Goal: Task Accomplishment & Management: Manage account settings

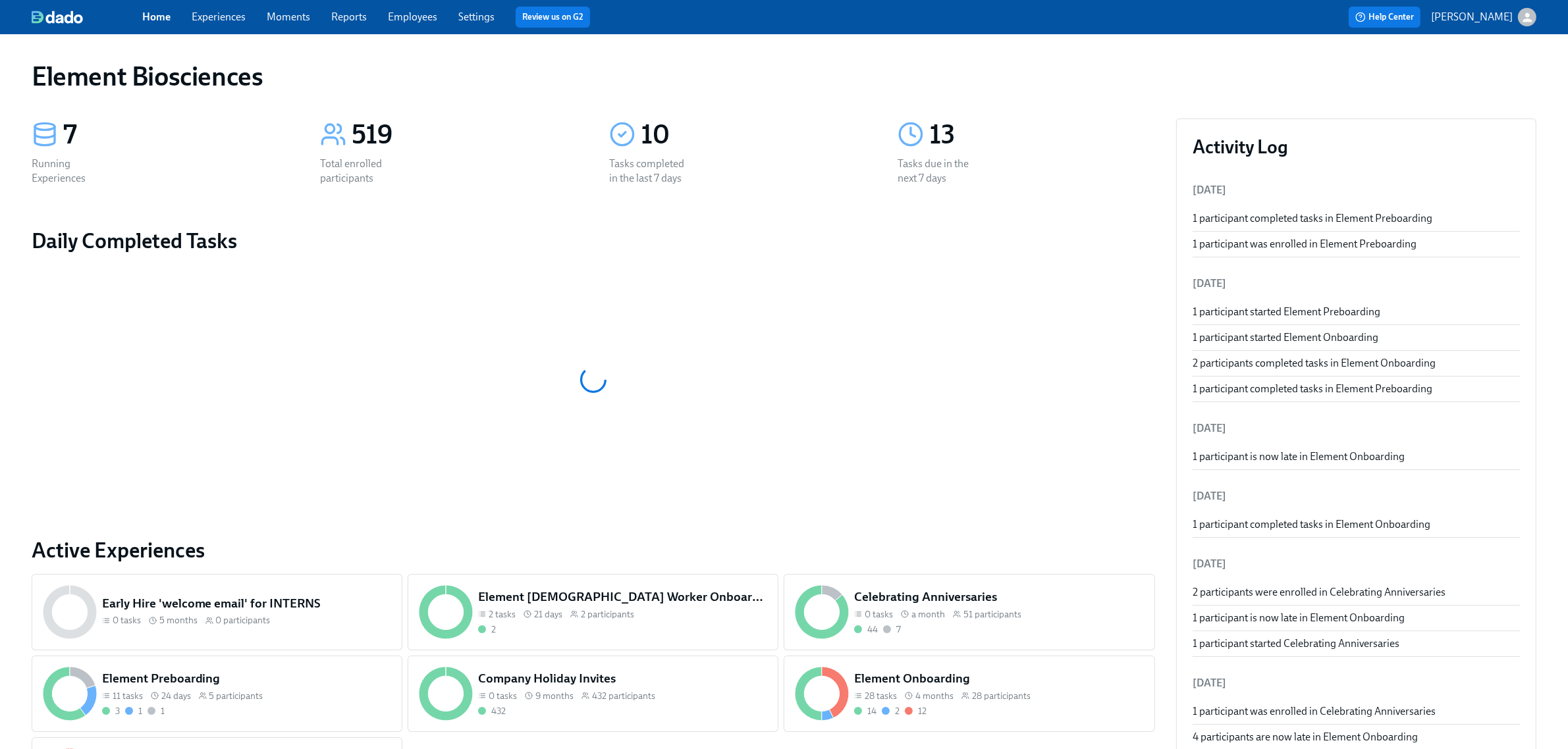
click at [229, 17] on link "Experiences" at bounding box center [219, 17] width 54 height 13
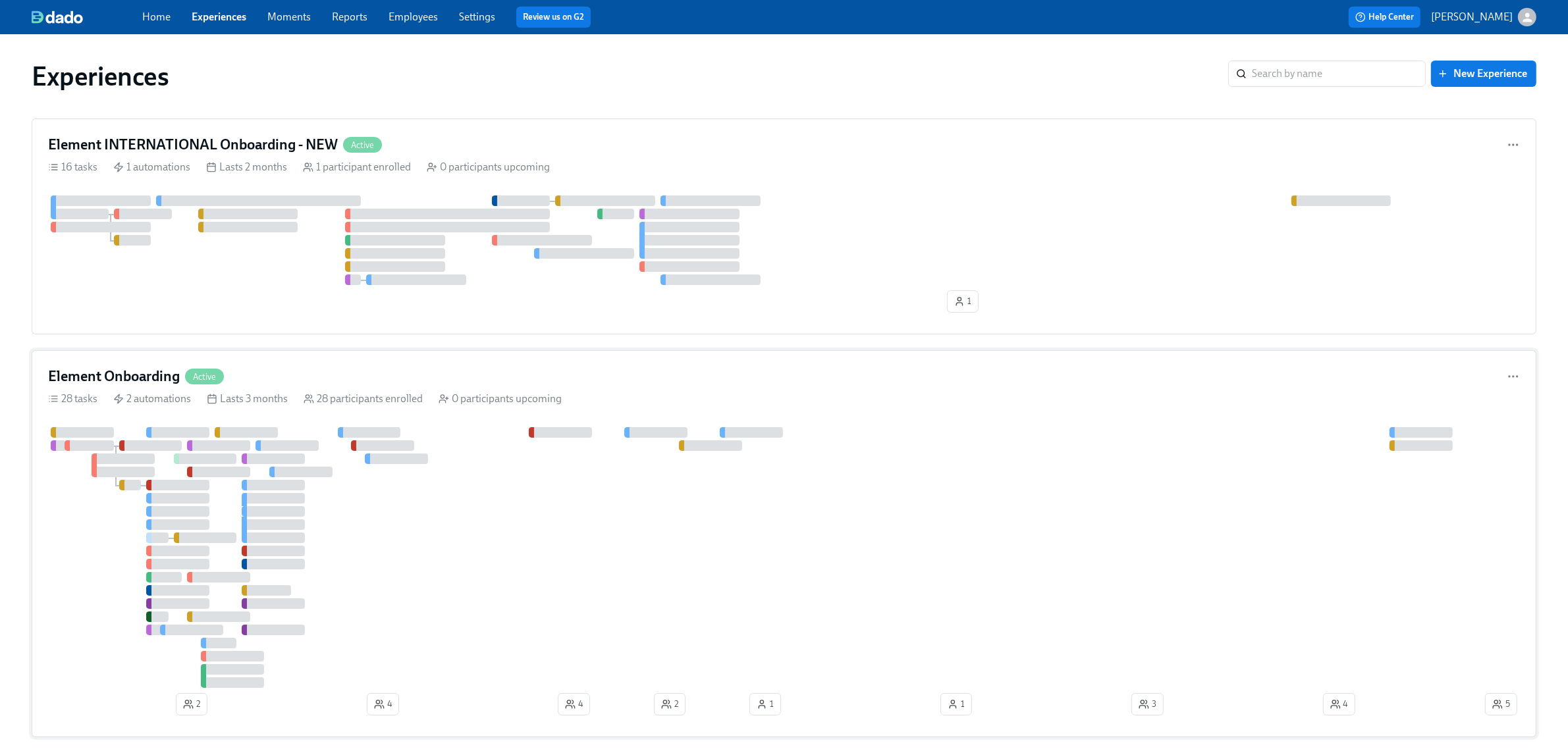
scroll to position [164, 0]
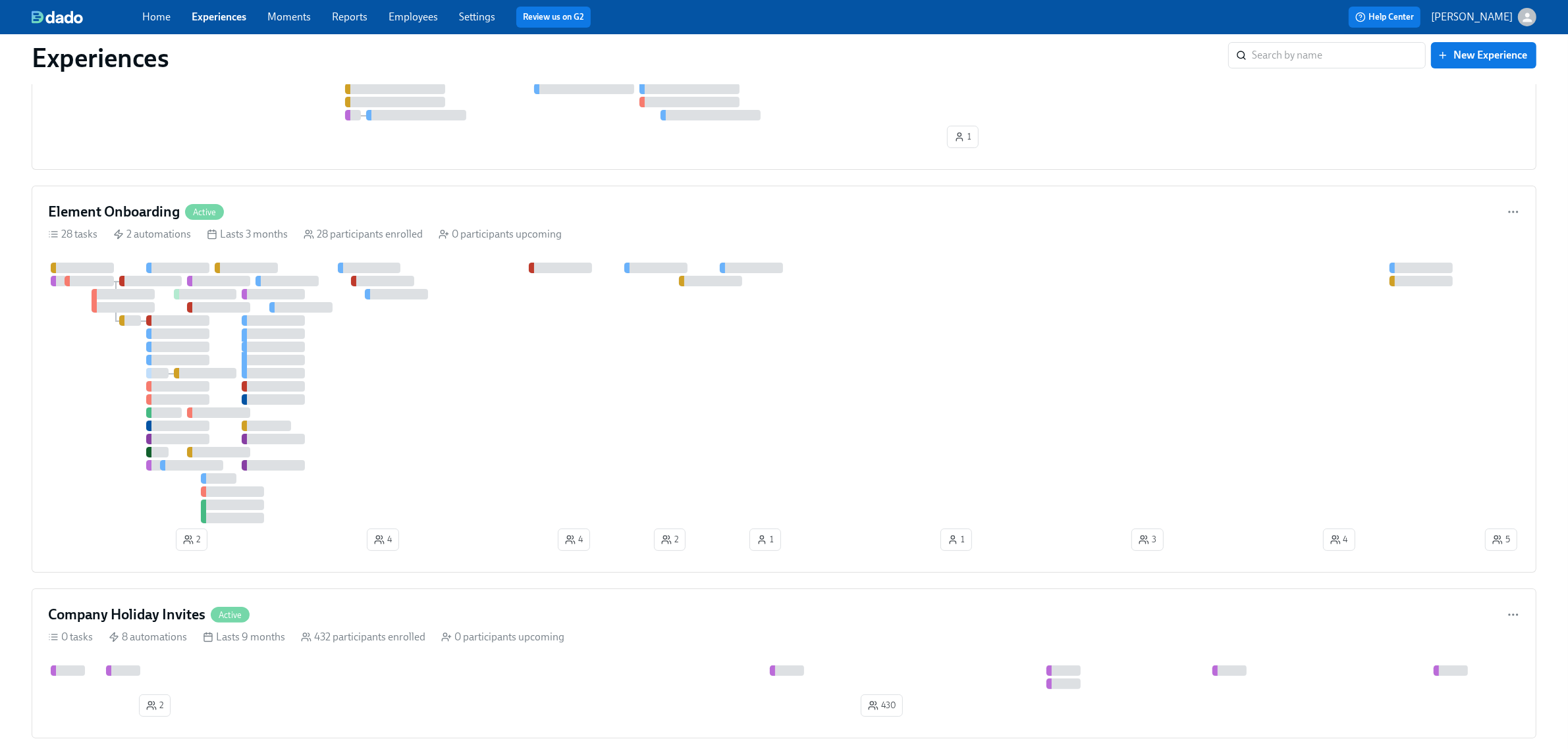
click at [414, 14] on link "Employees" at bounding box center [413, 17] width 49 height 13
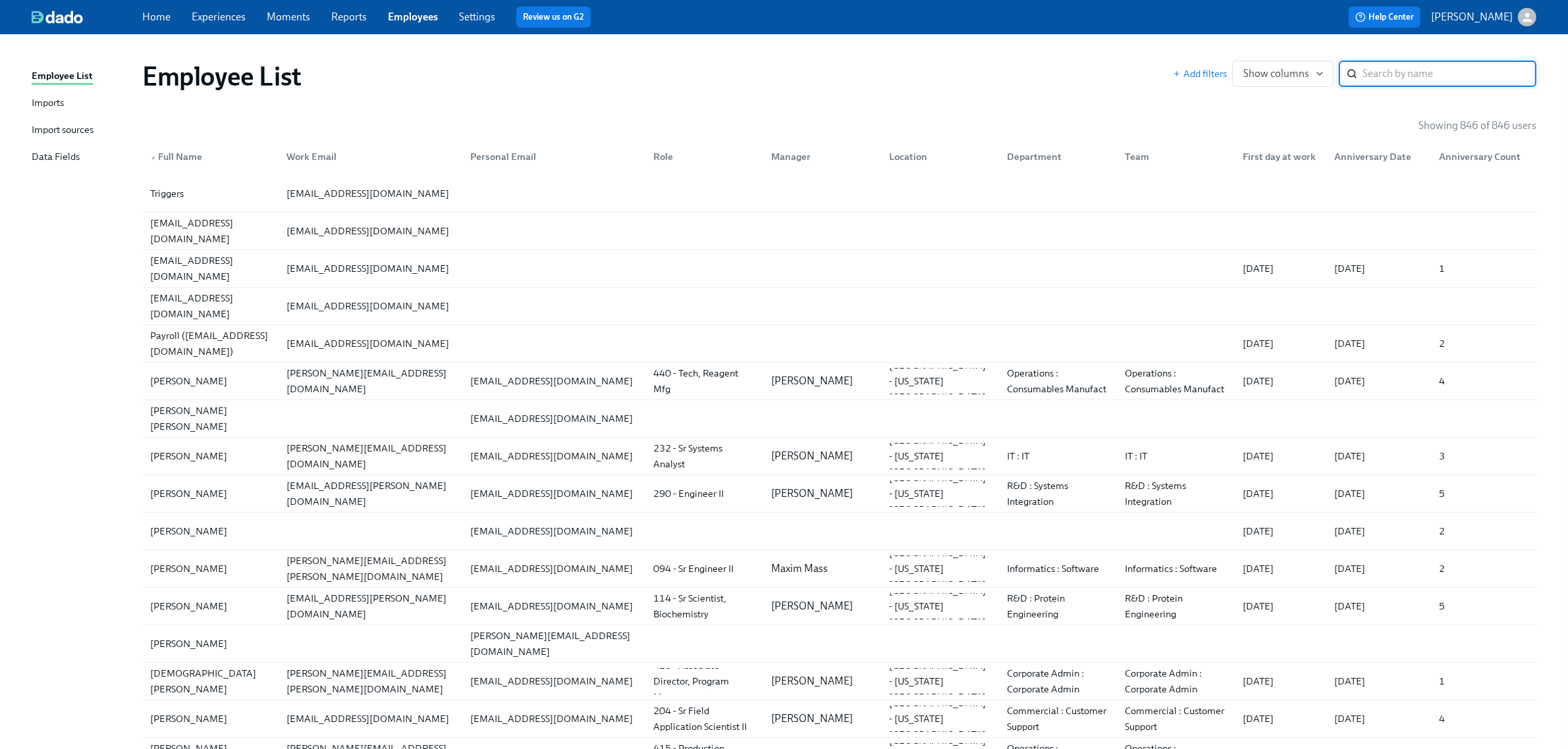
click at [63, 97] on div "Imports" at bounding box center [48, 104] width 32 height 17
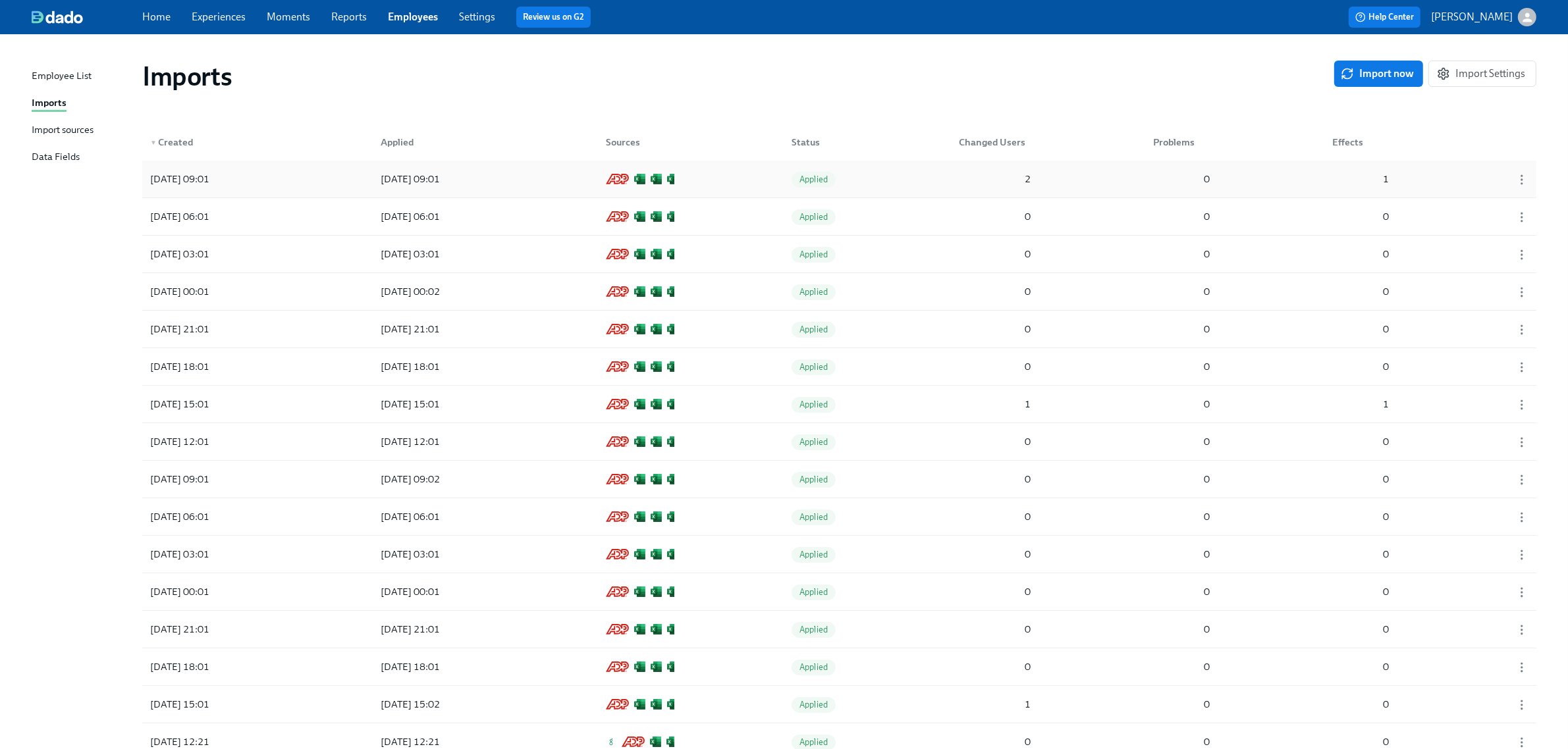
click at [893, 169] on div "[DATE] 09:01 [DATE] 09:01 Applied 2 0 1" at bounding box center [839, 179] width 1394 height 37
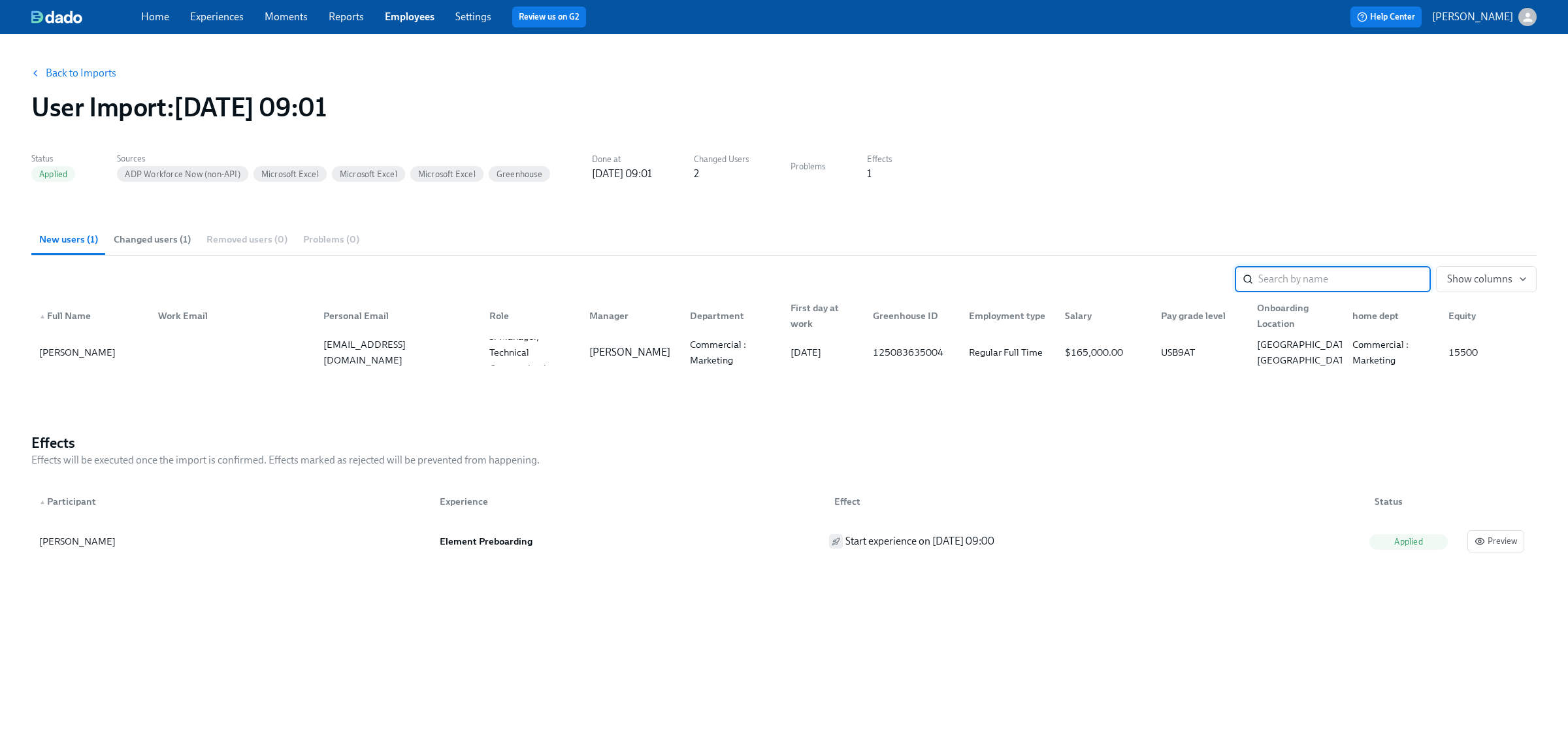
click at [183, 241] on span "Changed users (1)" at bounding box center [152, 240] width 77 height 15
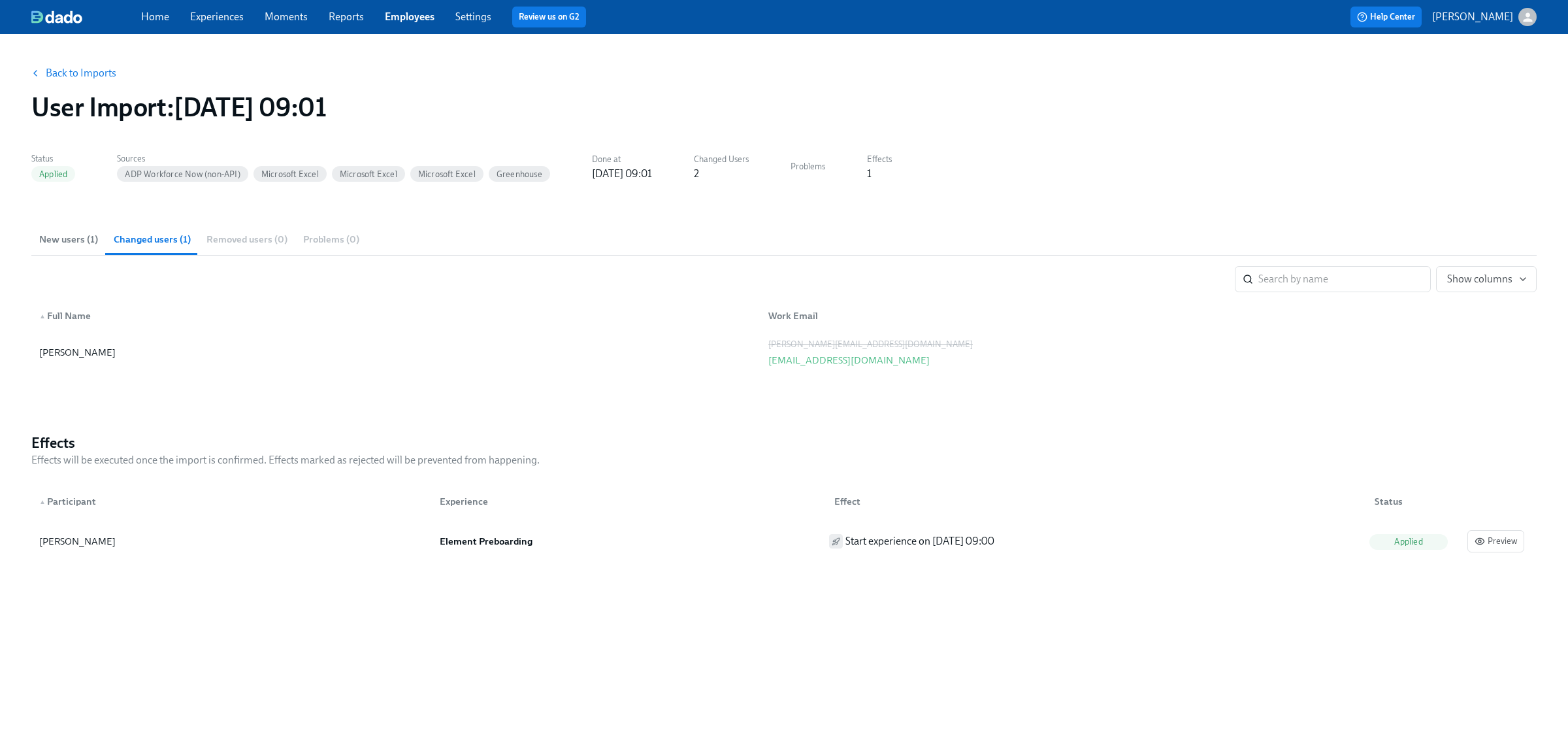
click at [224, 16] on link "Experiences" at bounding box center [217, 16] width 54 height 13
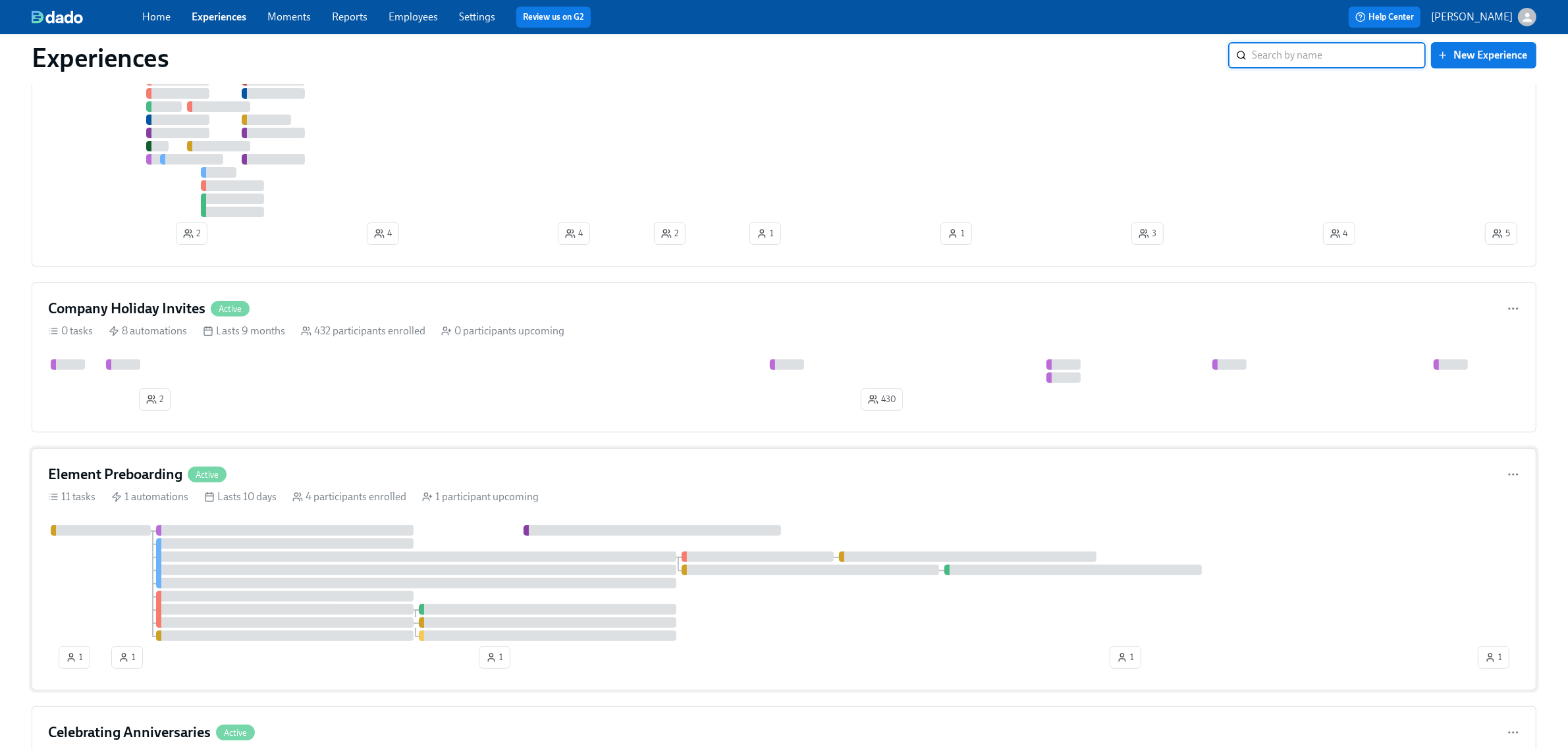
scroll to position [494, 0]
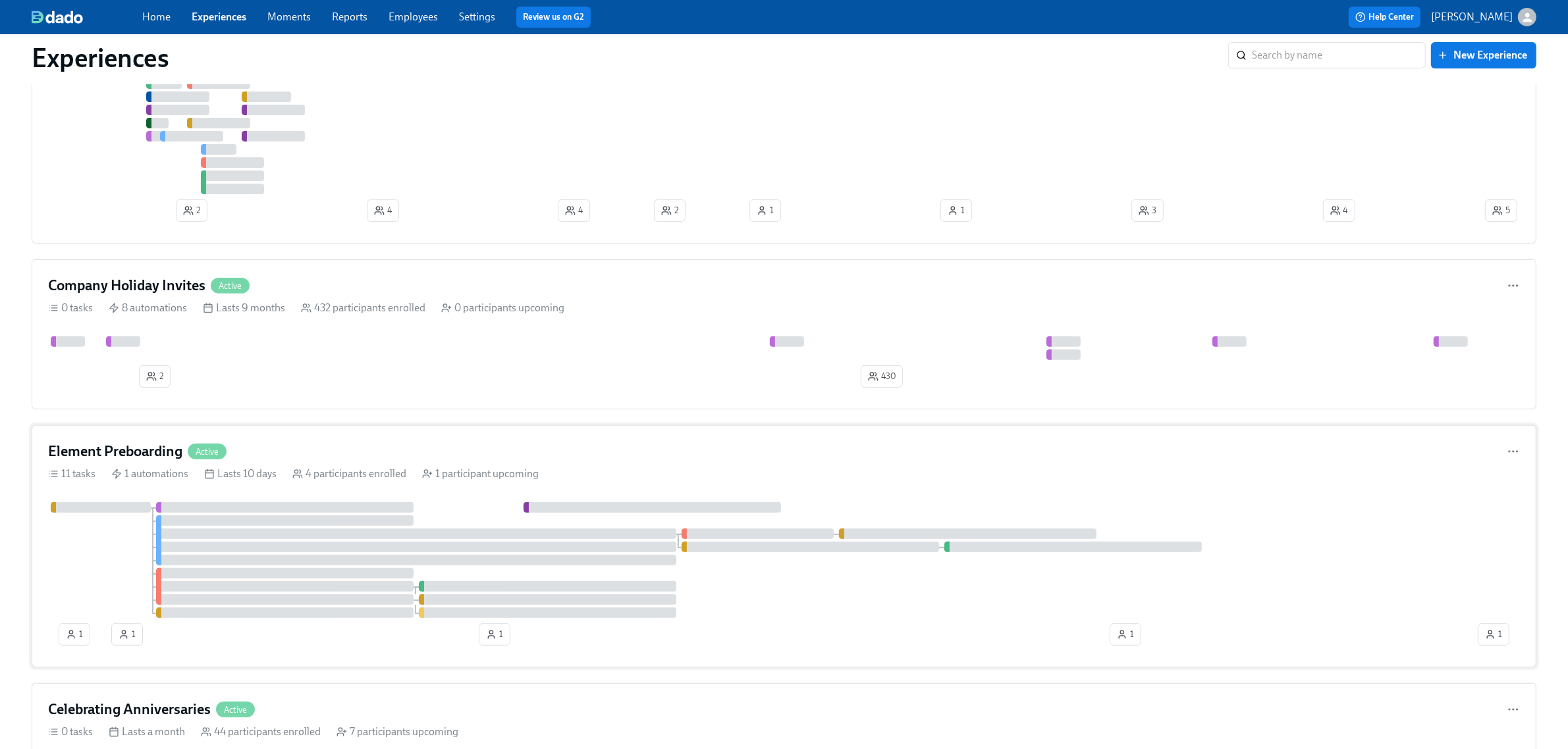
click at [649, 458] on div "Element Preboarding Active" at bounding box center [784, 452] width 1471 height 20
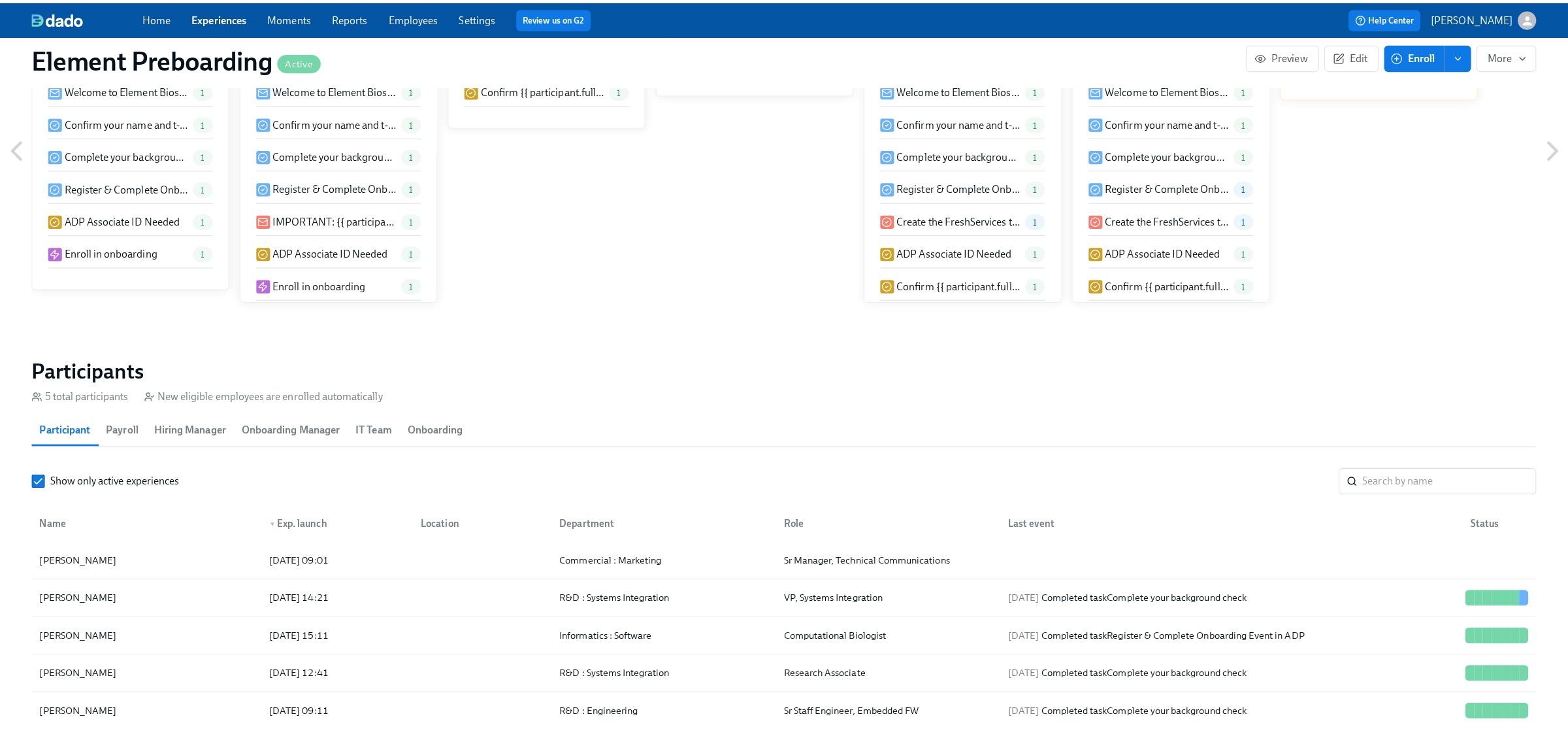
scroll to position [981, 0]
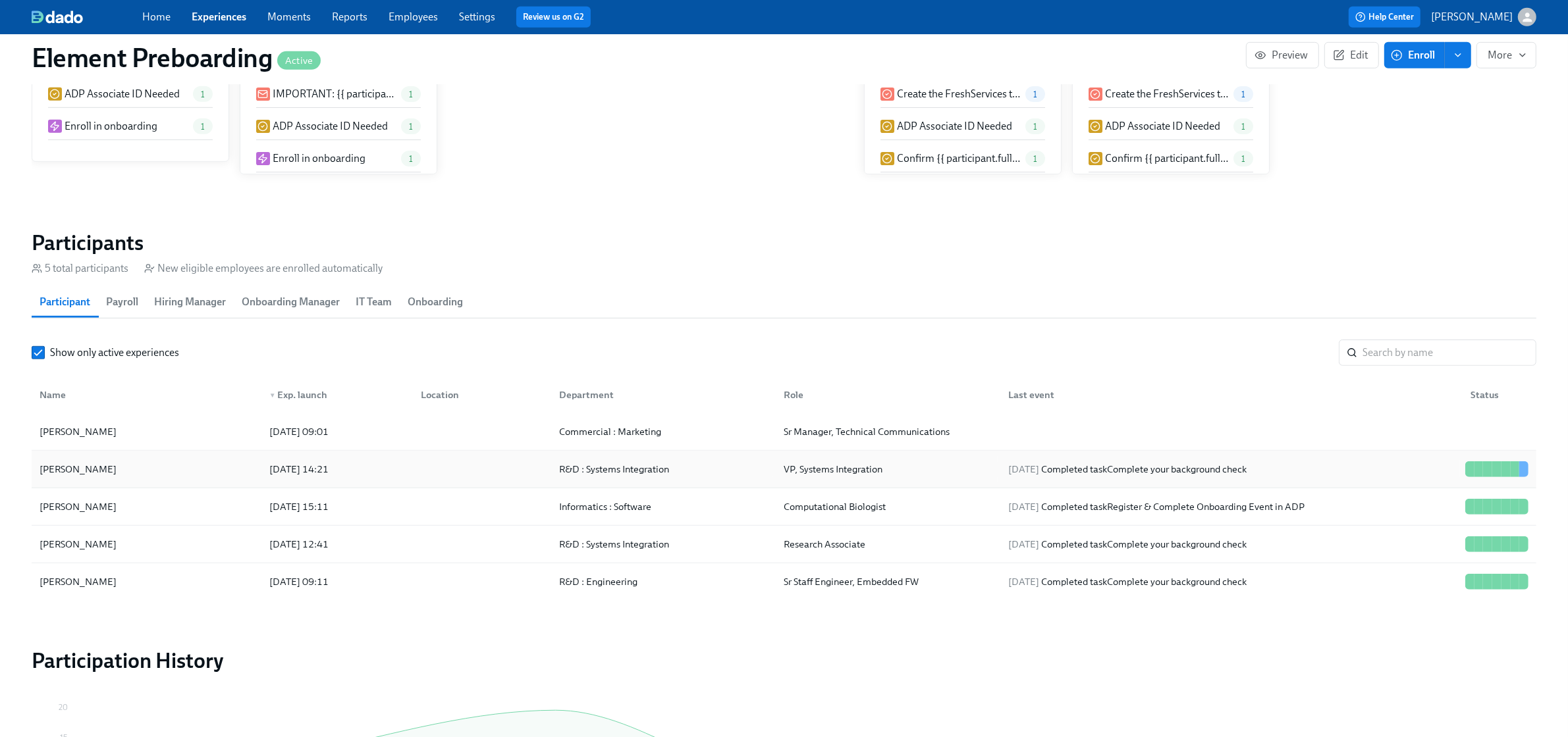
click at [195, 468] on div "[PERSON_NAME]" at bounding box center [146, 469] width 225 height 26
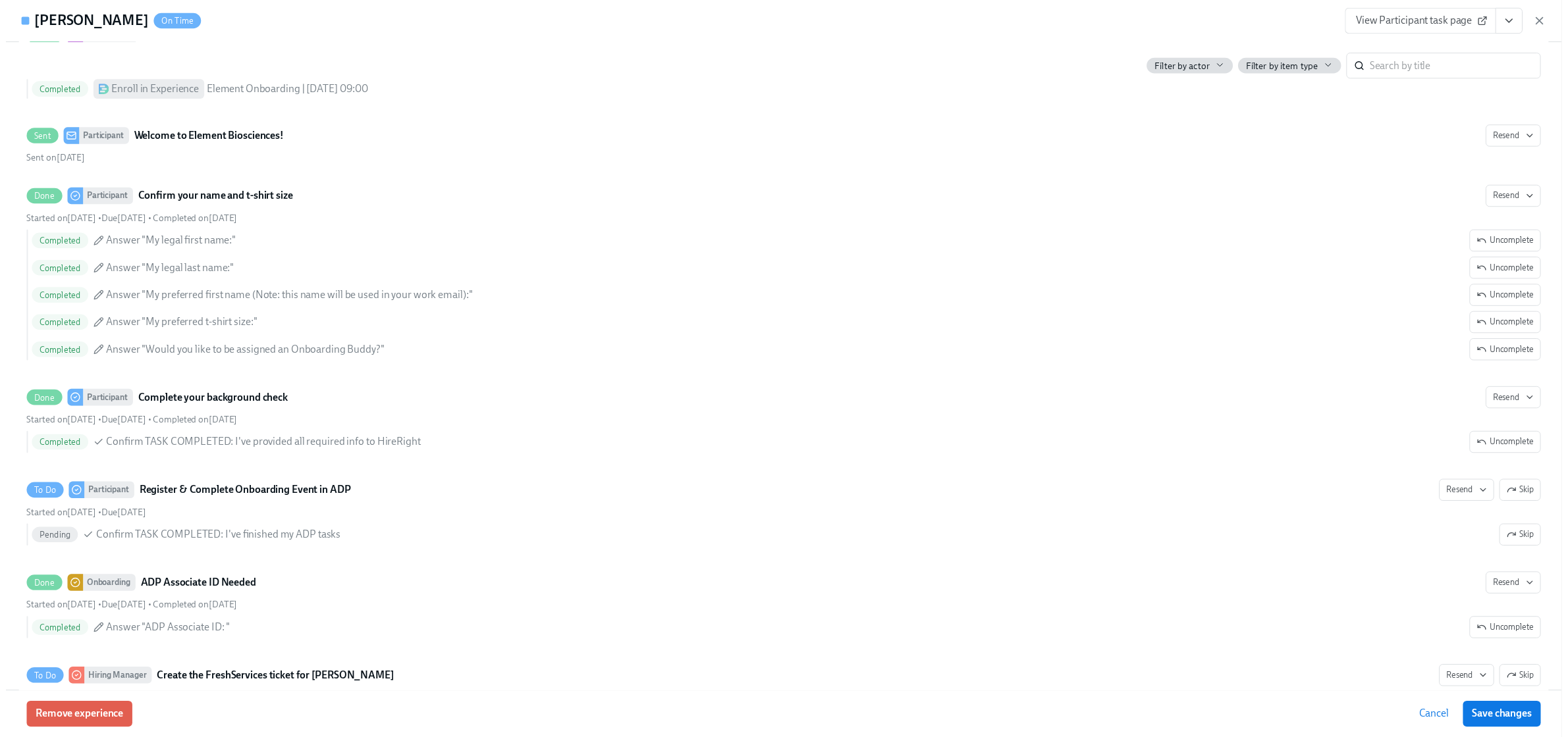
scroll to position [966, 0]
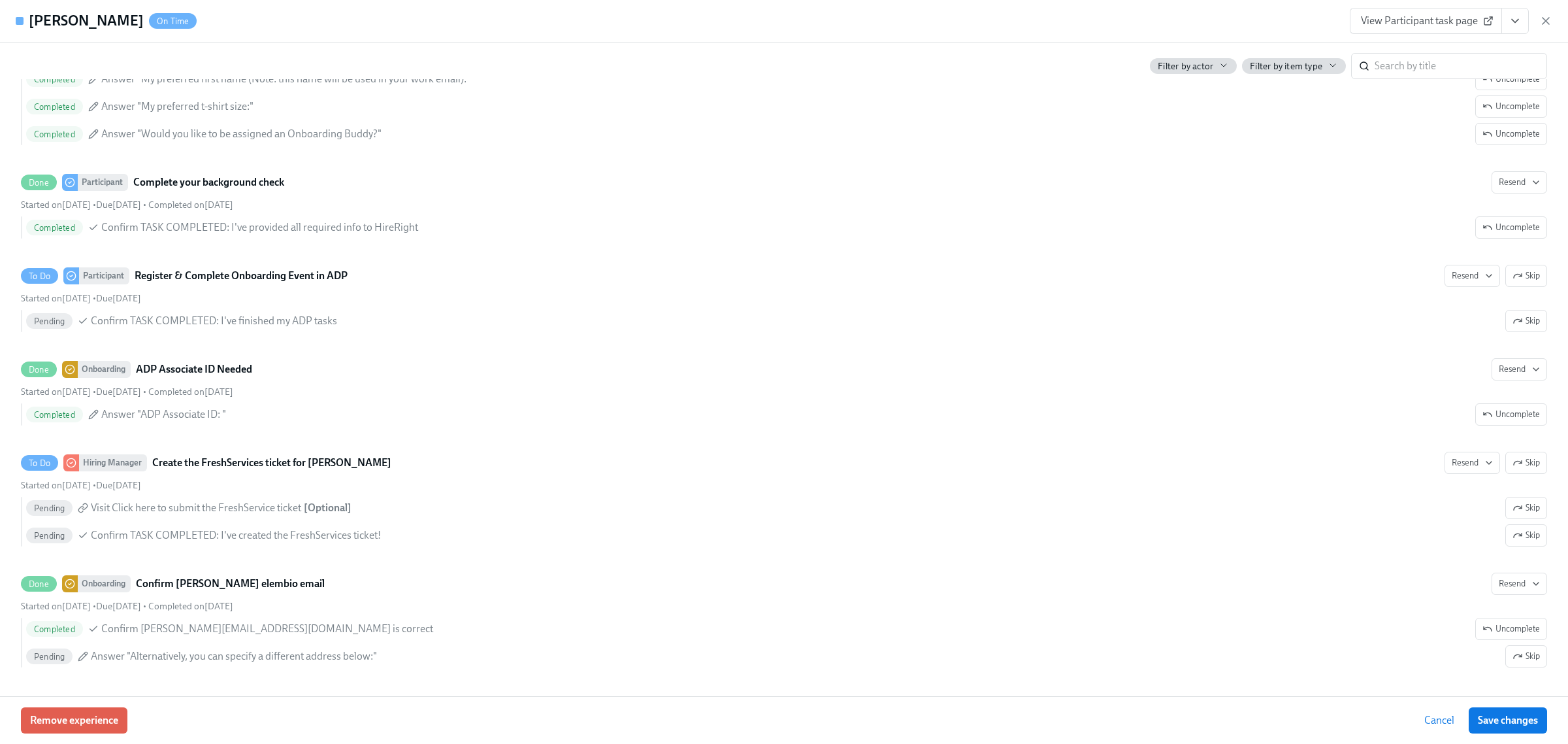
click at [1551, 18] on icon "button" at bounding box center [1546, 20] width 13 height 13
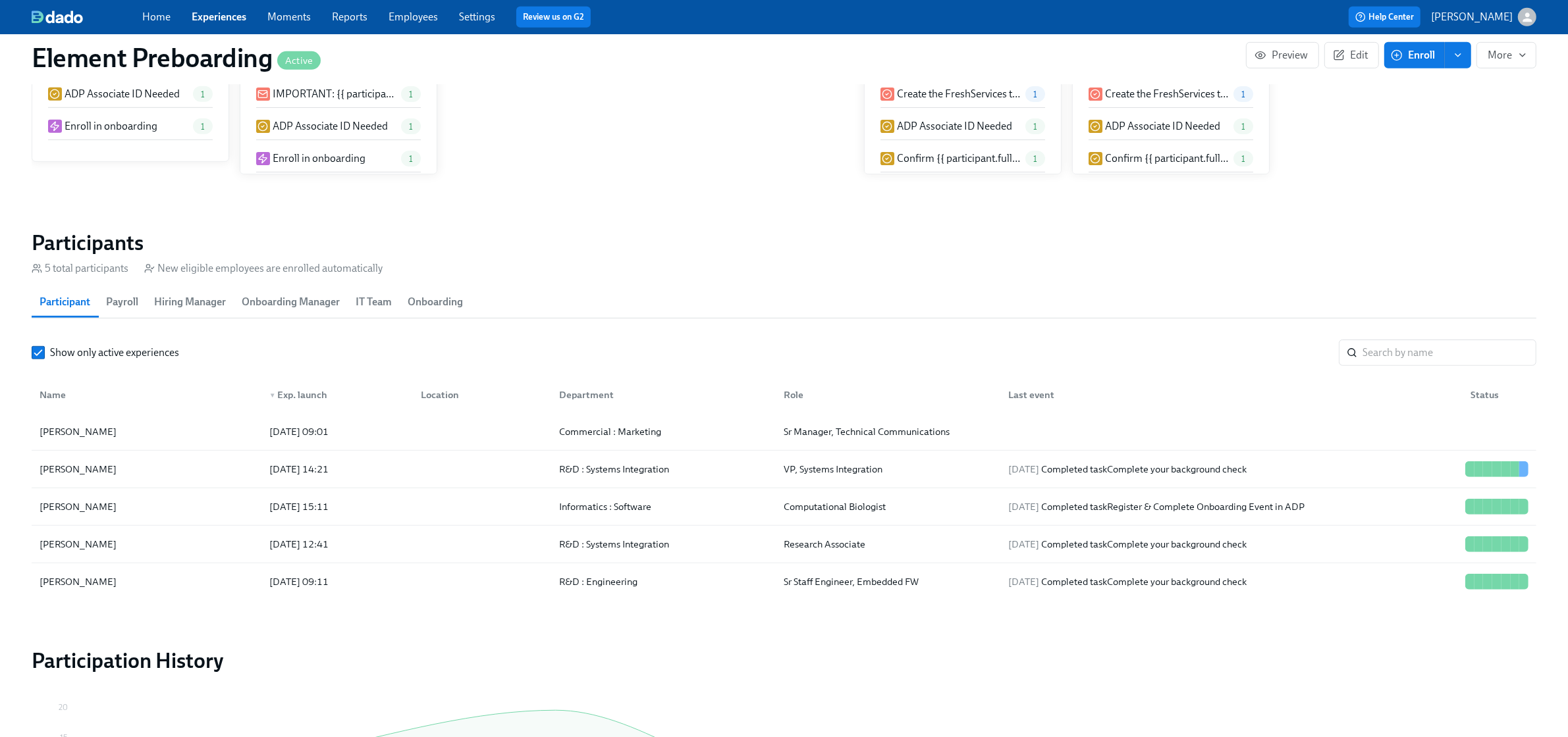
click at [227, 13] on link "Experiences" at bounding box center [219, 17] width 54 height 13
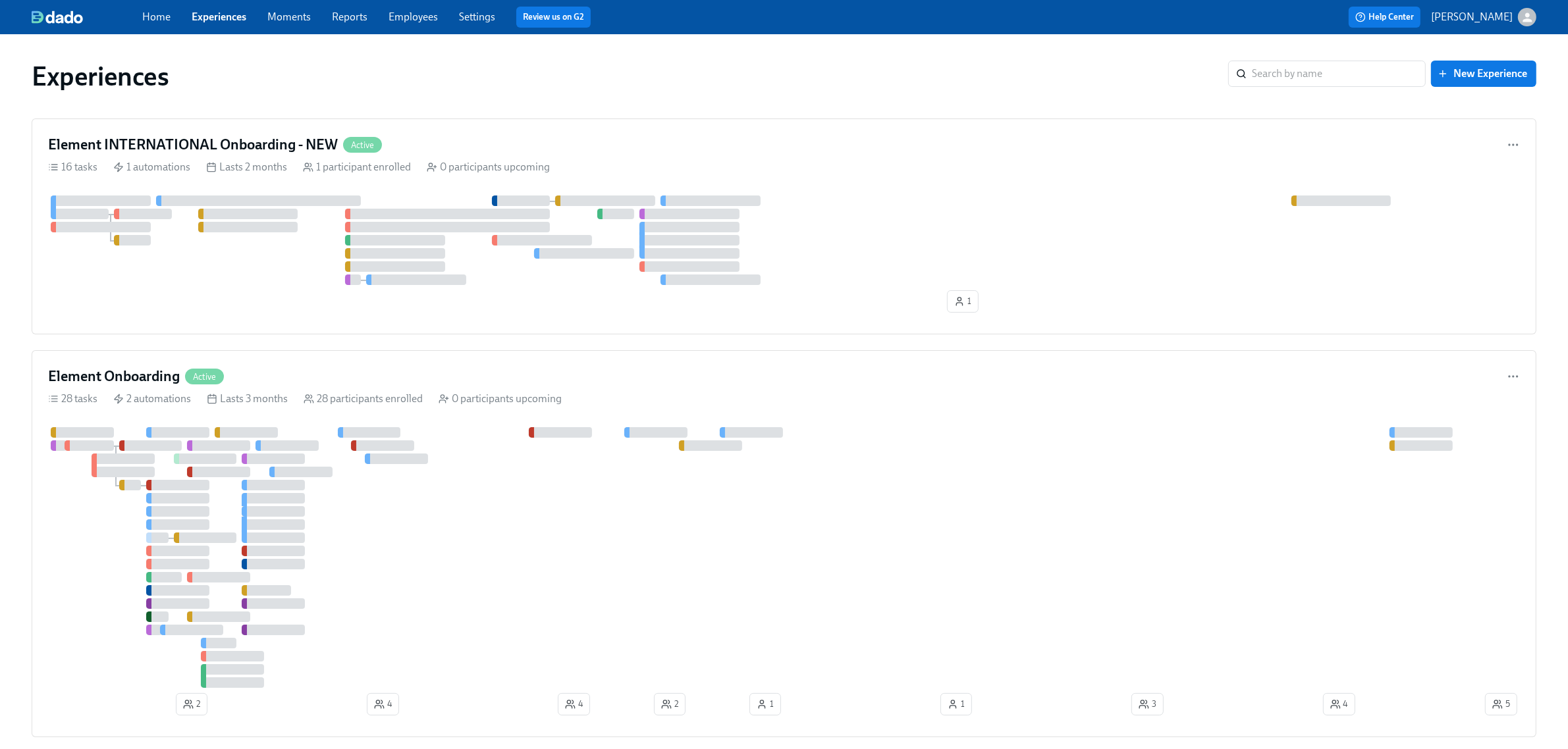
click at [426, 17] on link "Employees" at bounding box center [413, 17] width 49 height 13
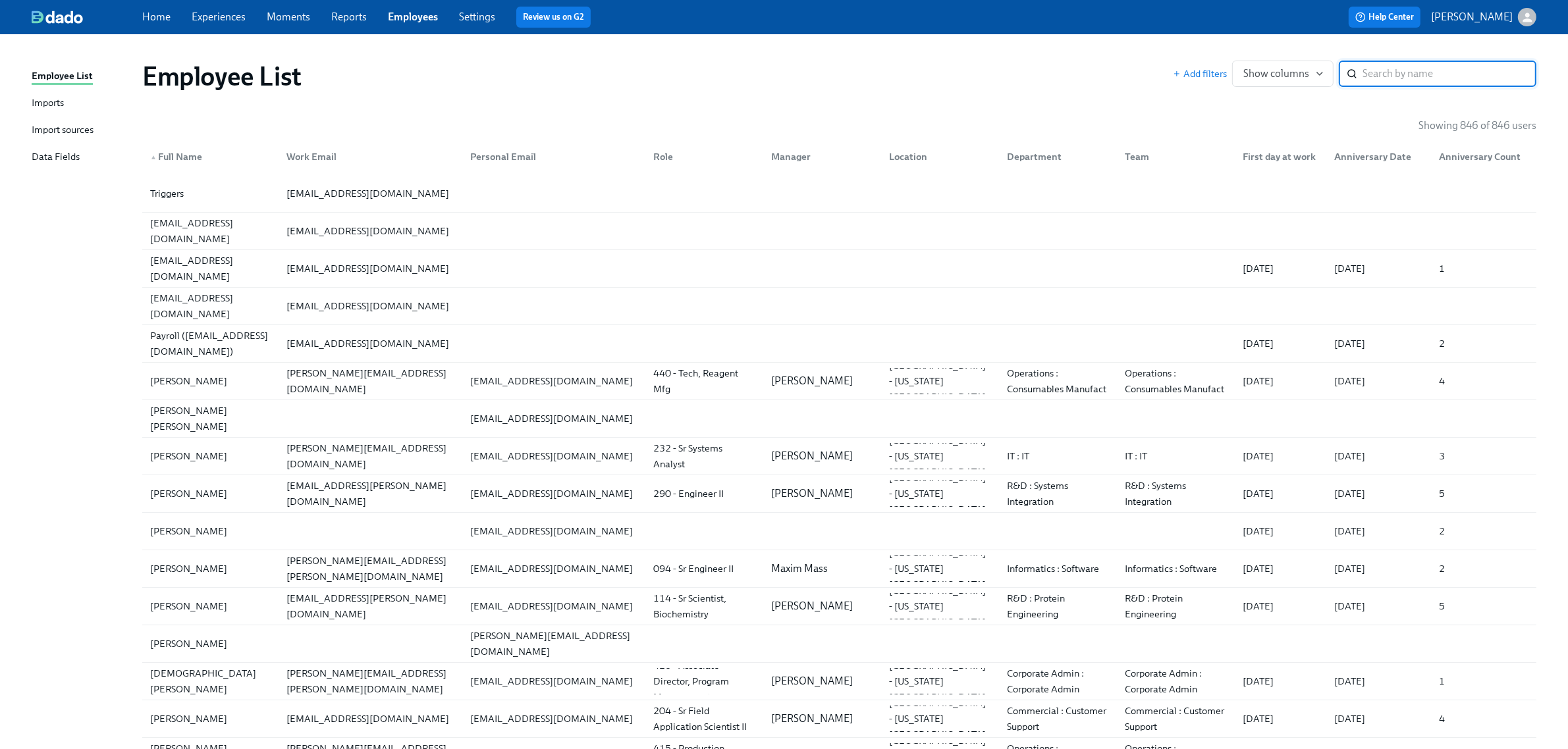
click at [60, 97] on div "Imports" at bounding box center [48, 104] width 32 height 17
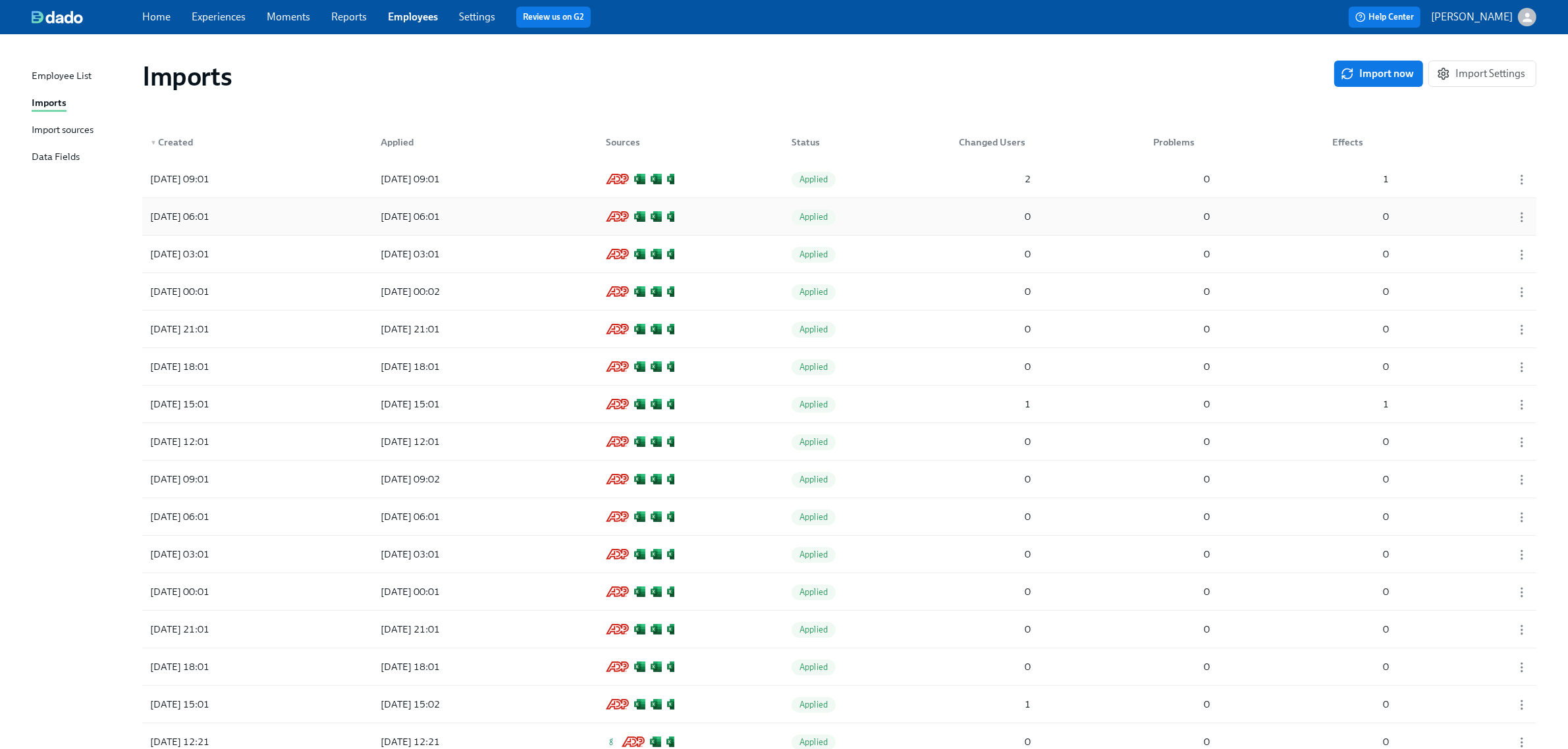
drag, startPoint x: 1398, startPoint y: 74, endPoint x: 1368, endPoint y: 204, distance: 133.4
click at [1397, 74] on span "Import now" at bounding box center [1378, 73] width 70 height 13
click at [722, 169] on div "[DATE] 09:10 Pending 2 0 0" at bounding box center [839, 179] width 1394 height 37
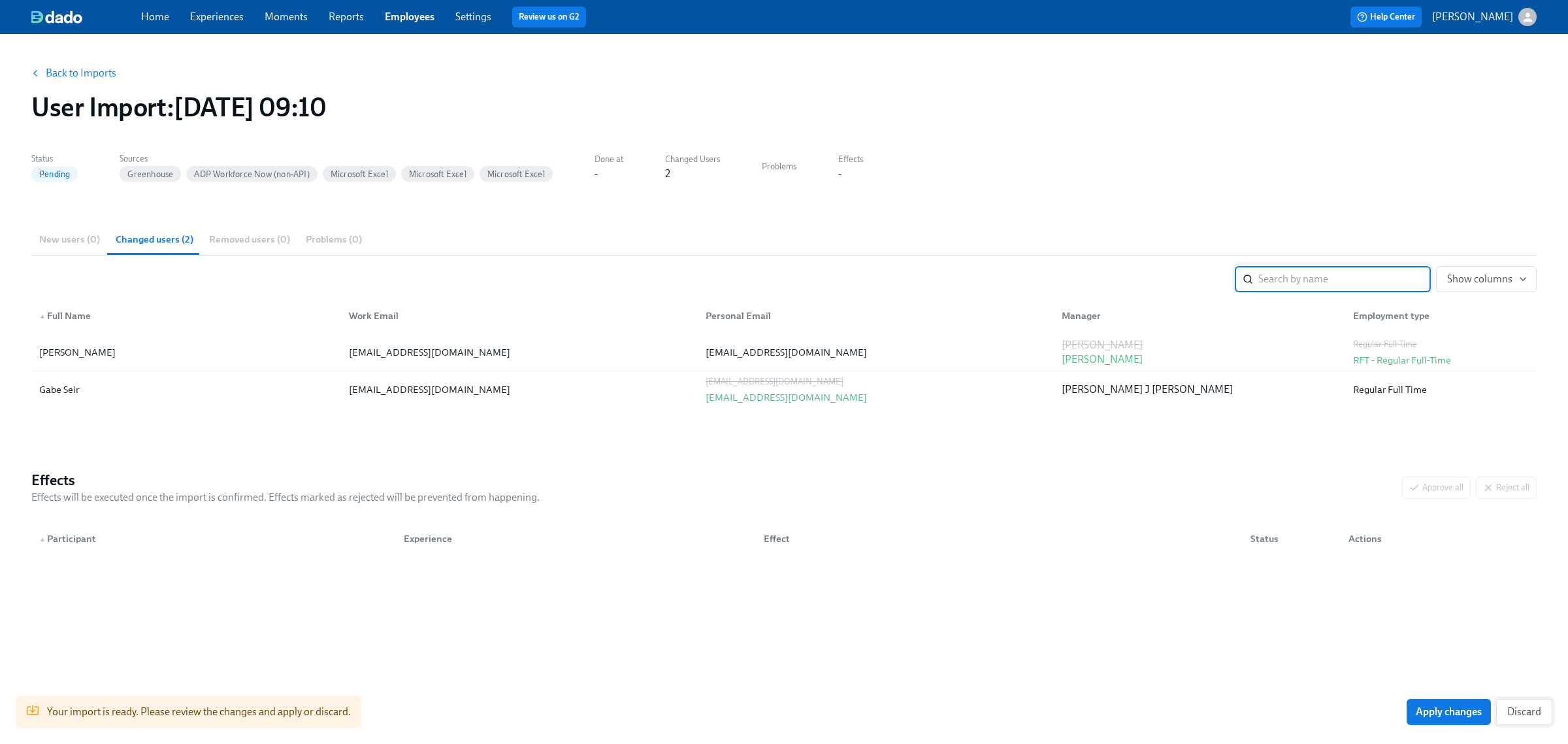
click at [1521, 711] on span "Discard" at bounding box center [1524, 712] width 34 height 13
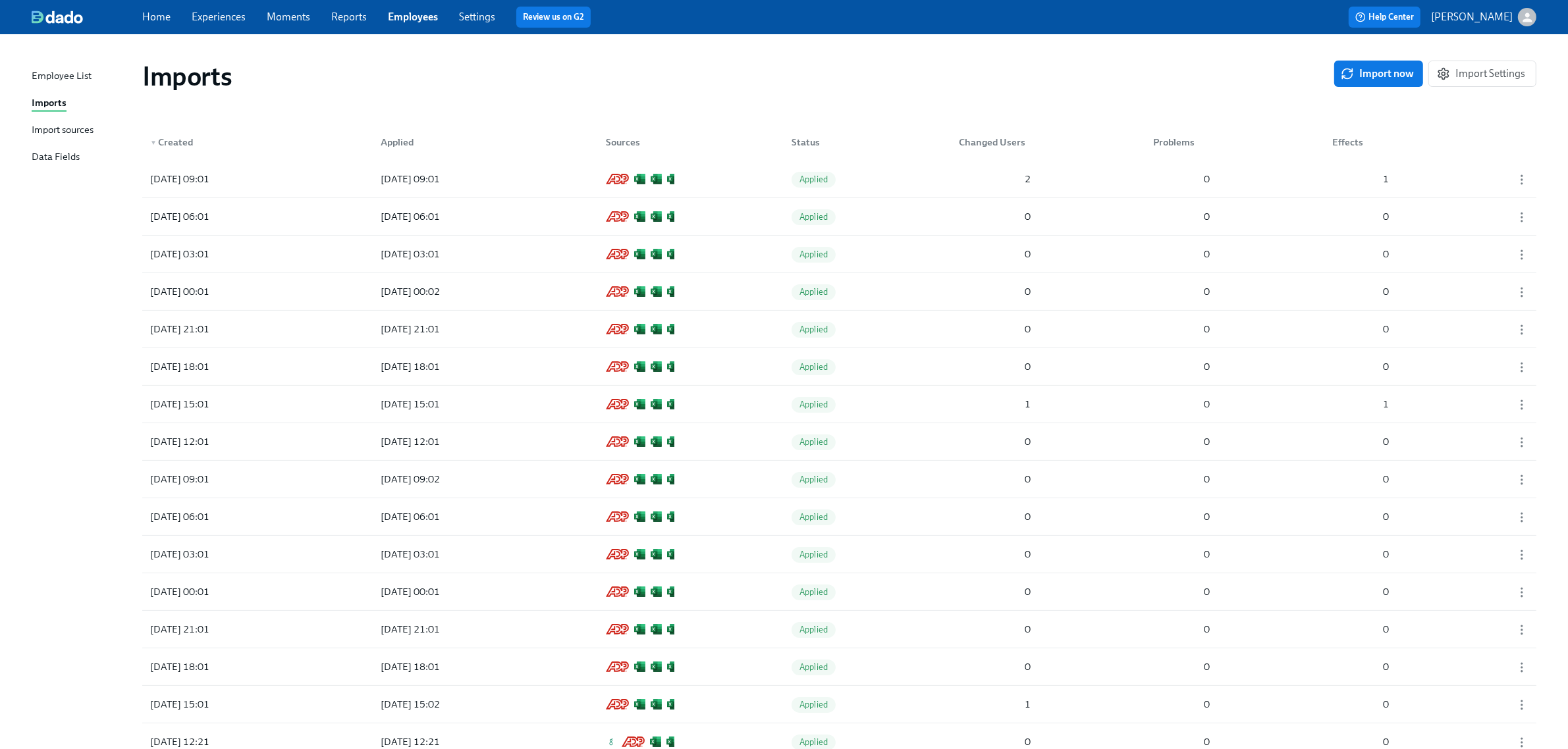
click at [225, 22] on link "Experiences" at bounding box center [219, 17] width 54 height 13
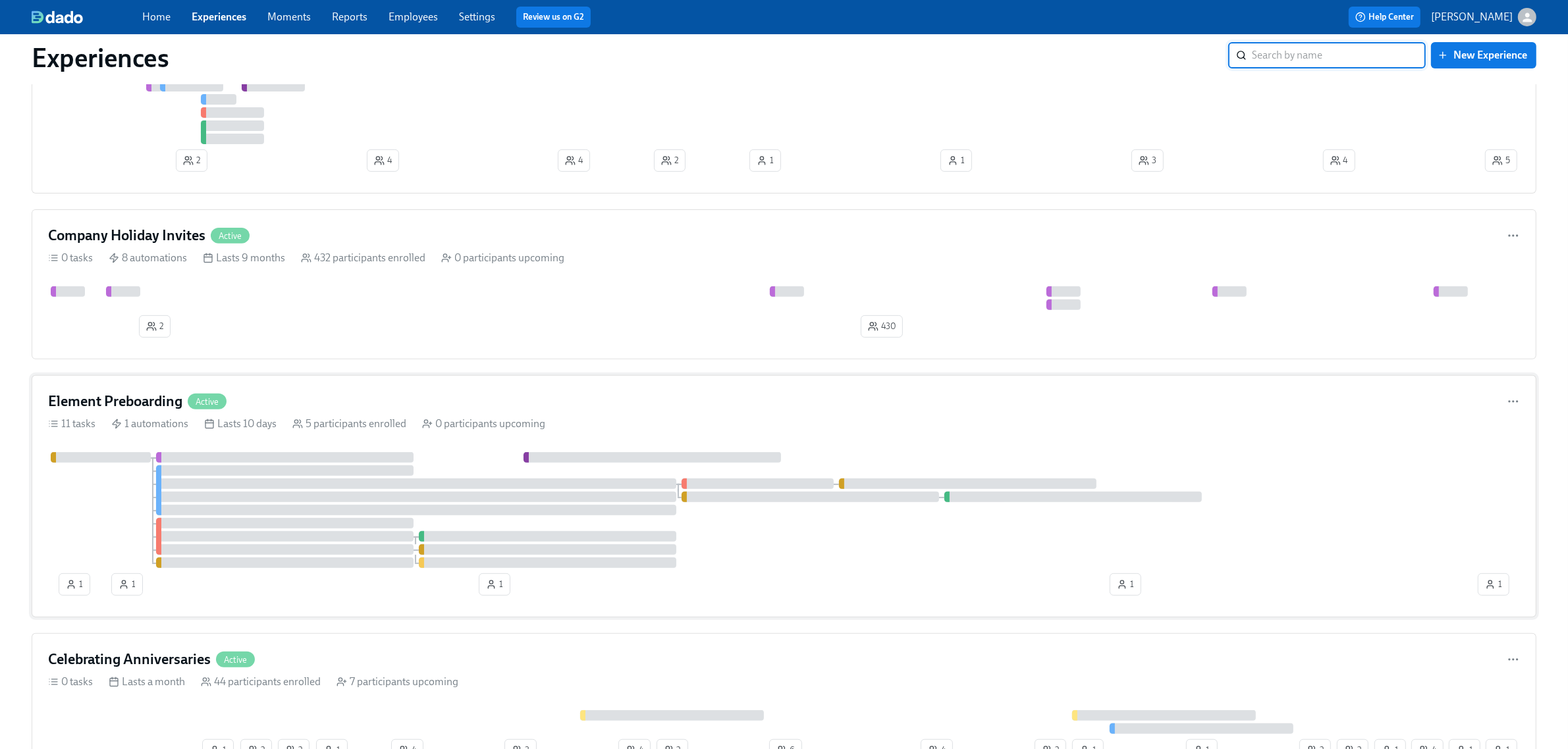
scroll to position [576, 0]
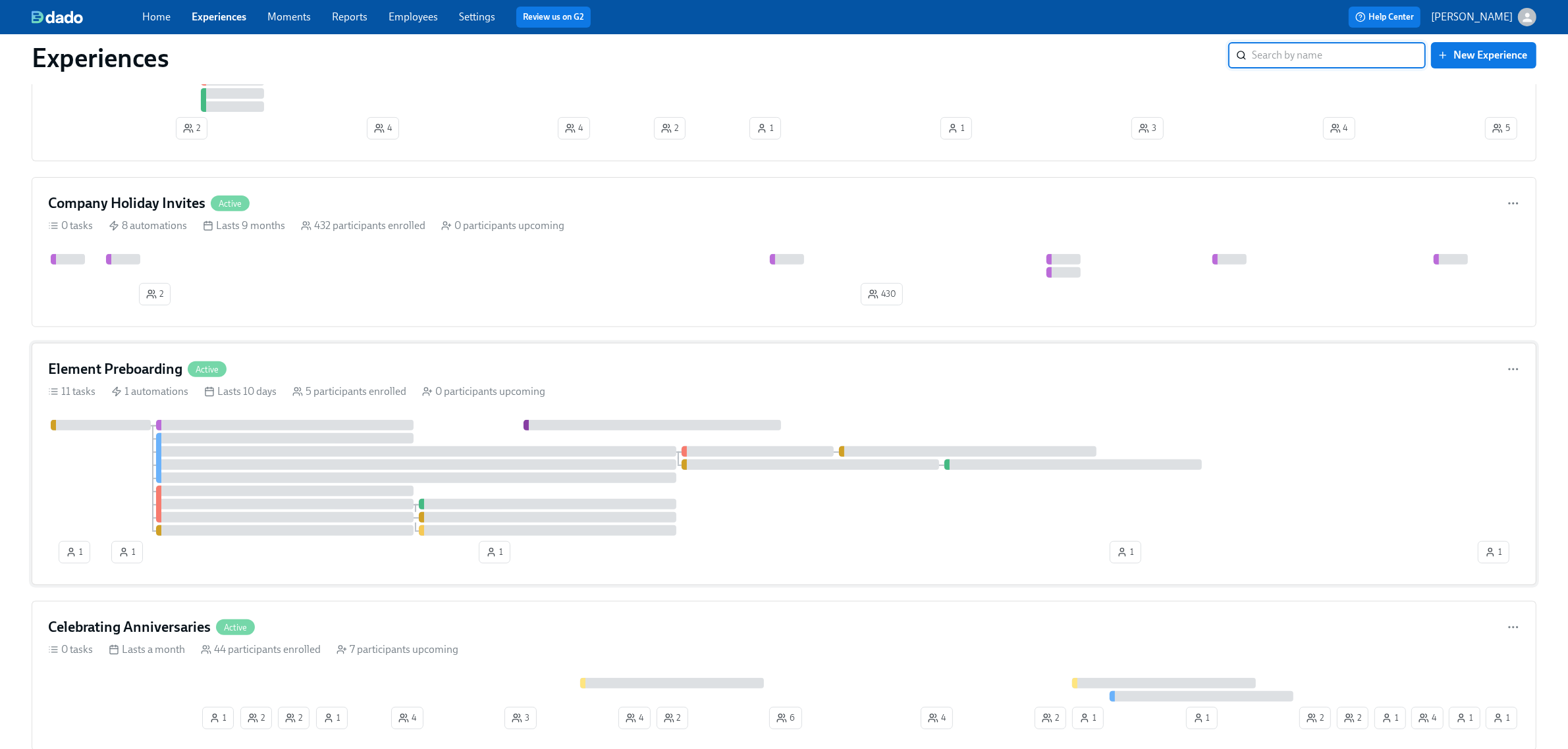
click at [914, 399] on div "11 tasks 1 automations Lasts 10 days 5 participants enrolled 0 participants upc…" at bounding box center [784, 391] width 1471 height 14
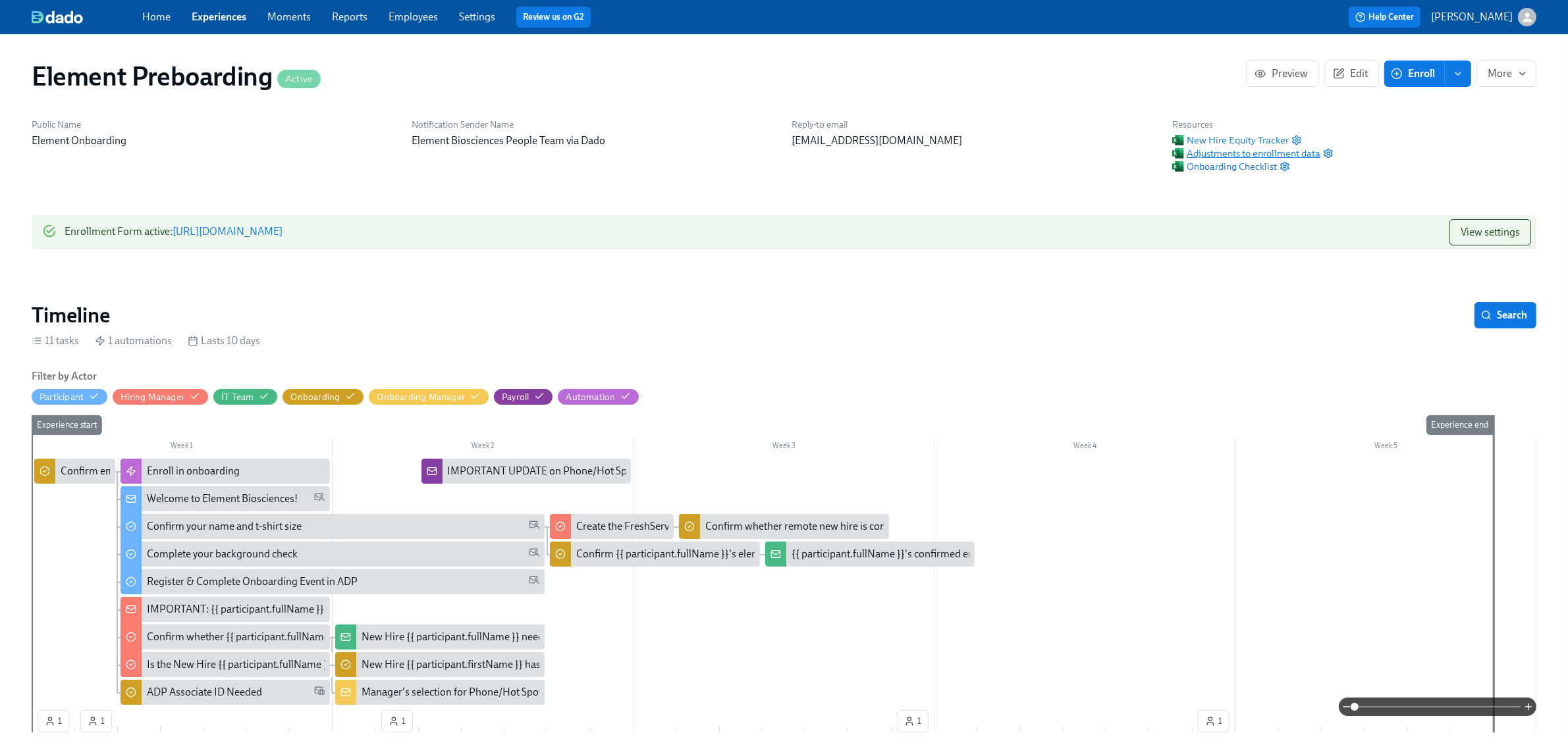
click at [1250, 150] on span "Adjustments to enrollment data" at bounding box center [1246, 153] width 148 height 13
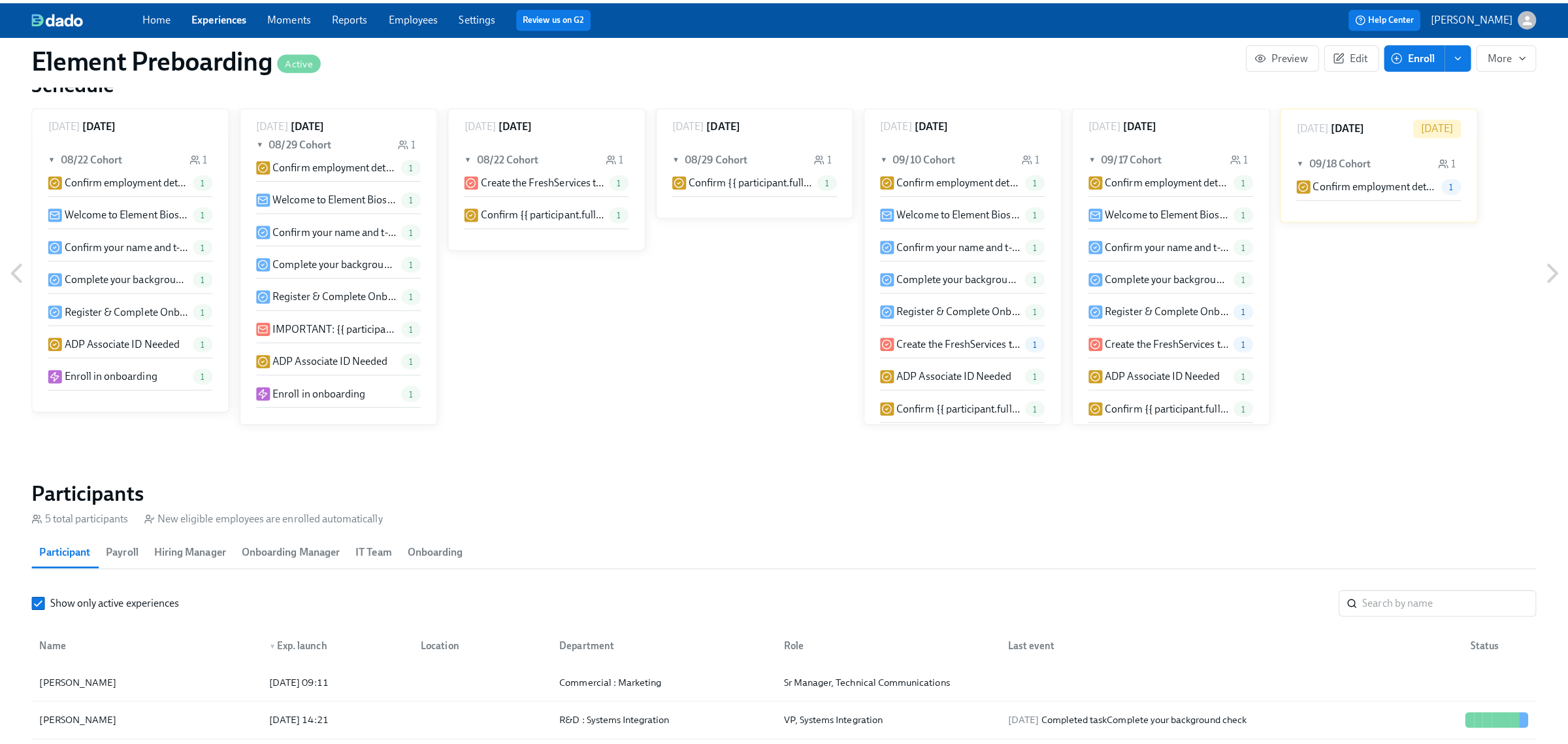
scroll to position [19, 0]
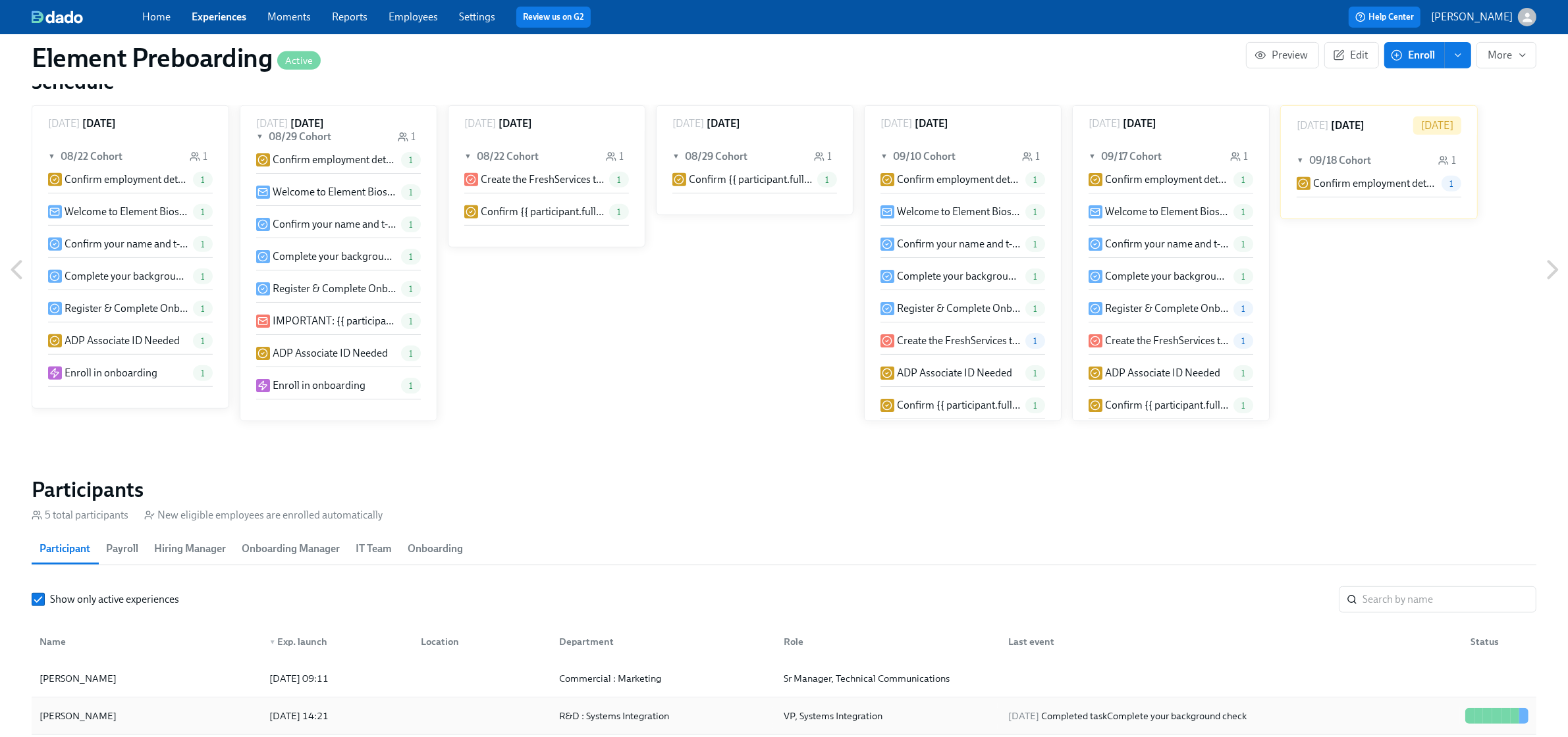
click at [185, 716] on div "[PERSON_NAME]" at bounding box center [146, 716] width 225 height 26
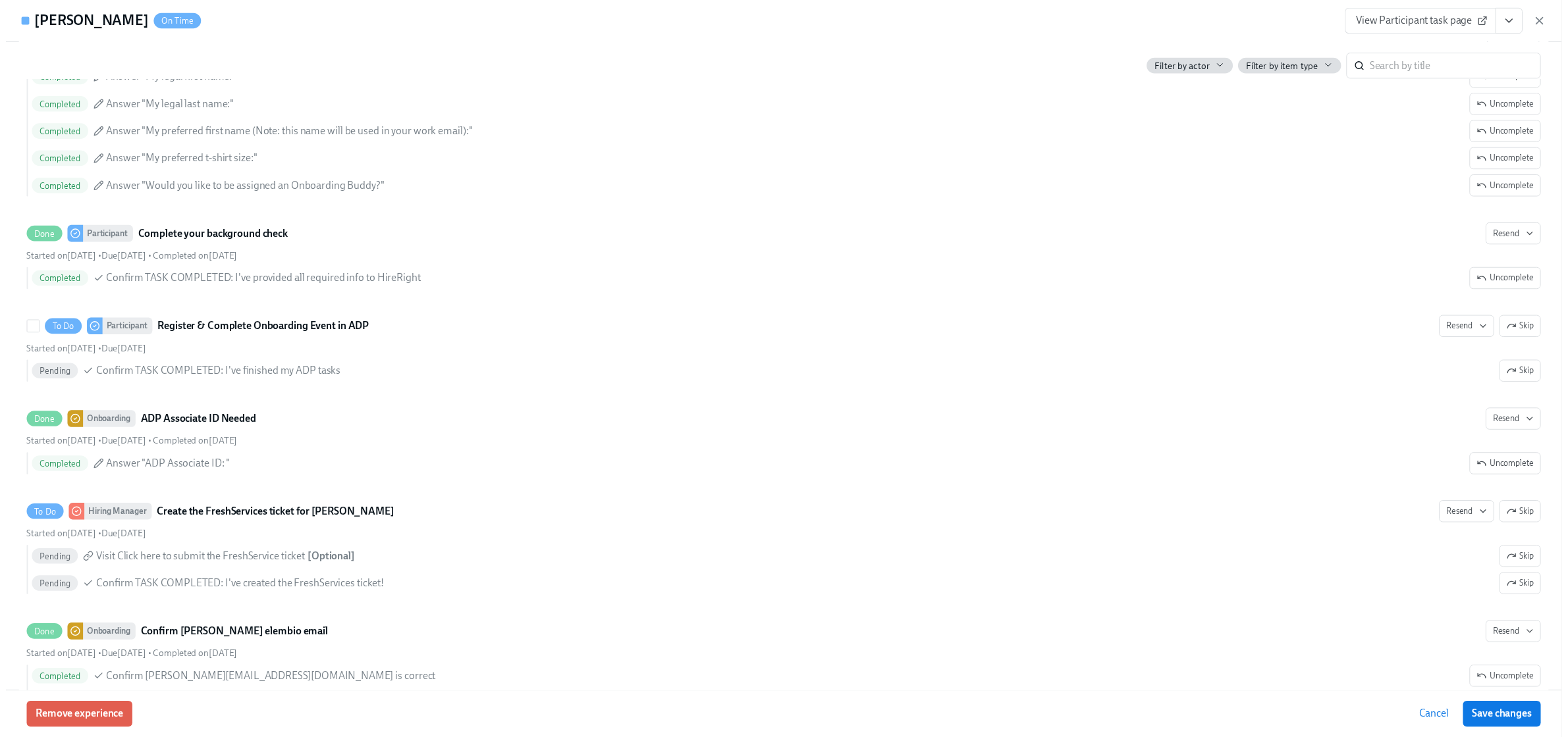
scroll to position [966, 0]
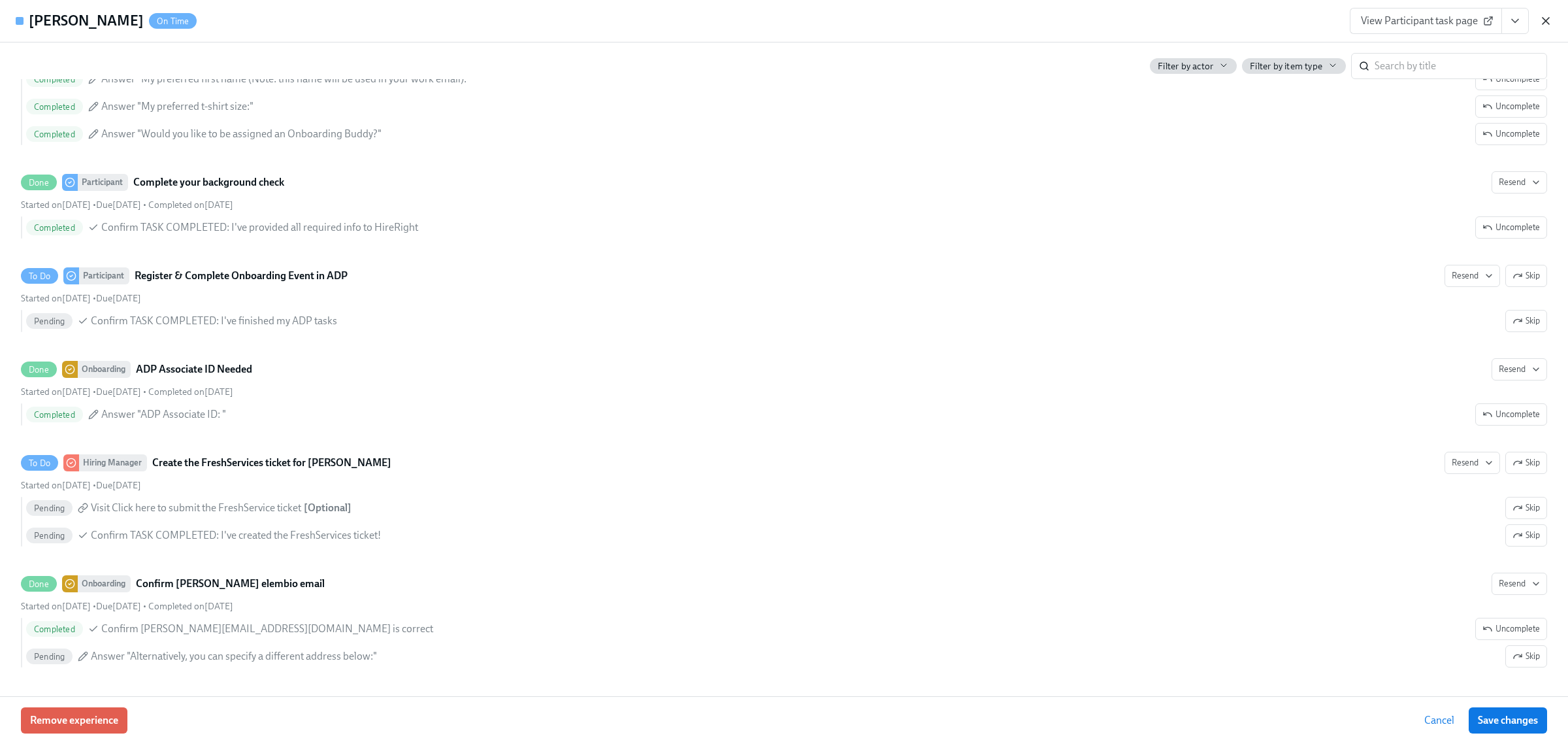
click at [1544, 22] on icon "button" at bounding box center [1546, 21] width 7 height 7
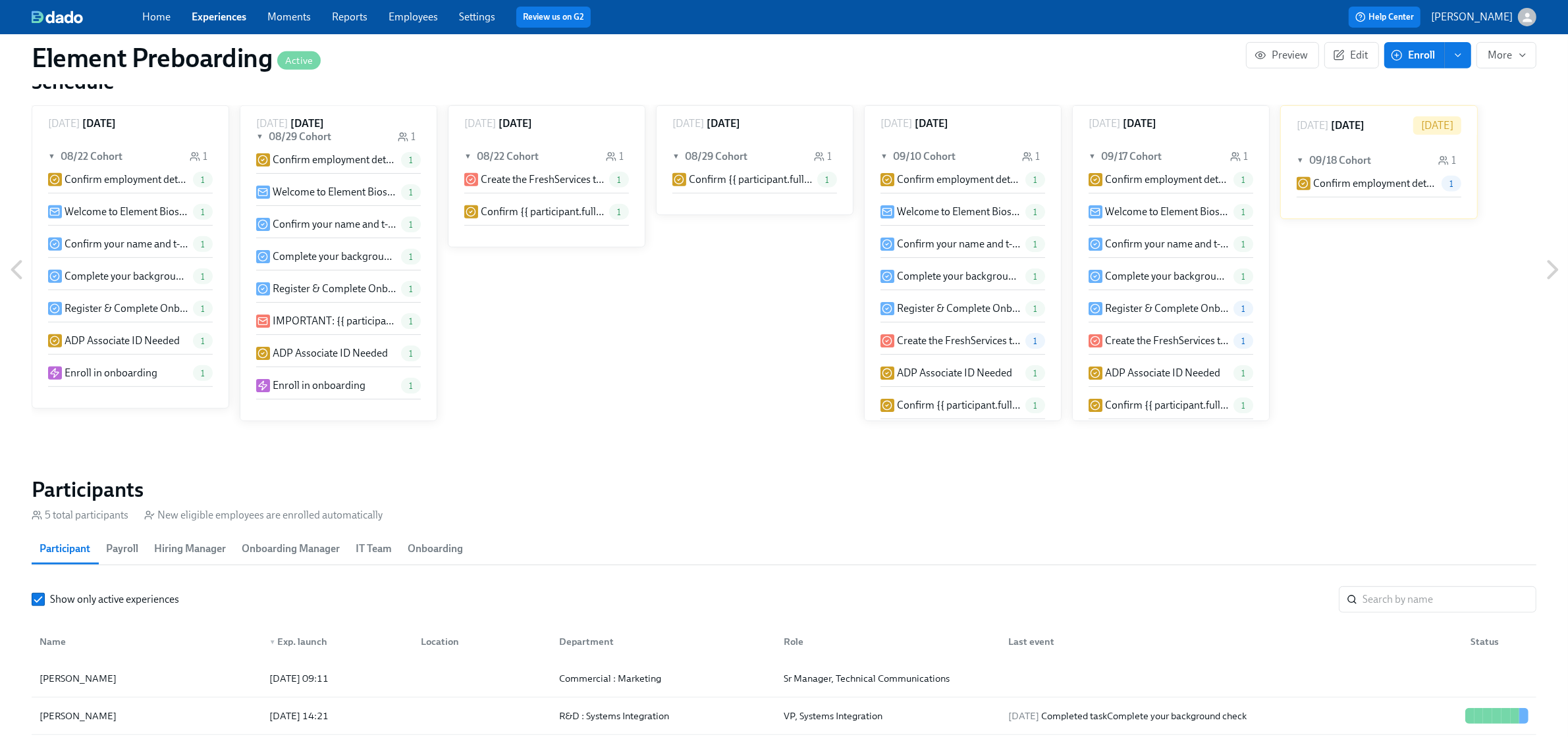
click at [410, 22] on link "Employees" at bounding box center [413, 17] width 49 height 13
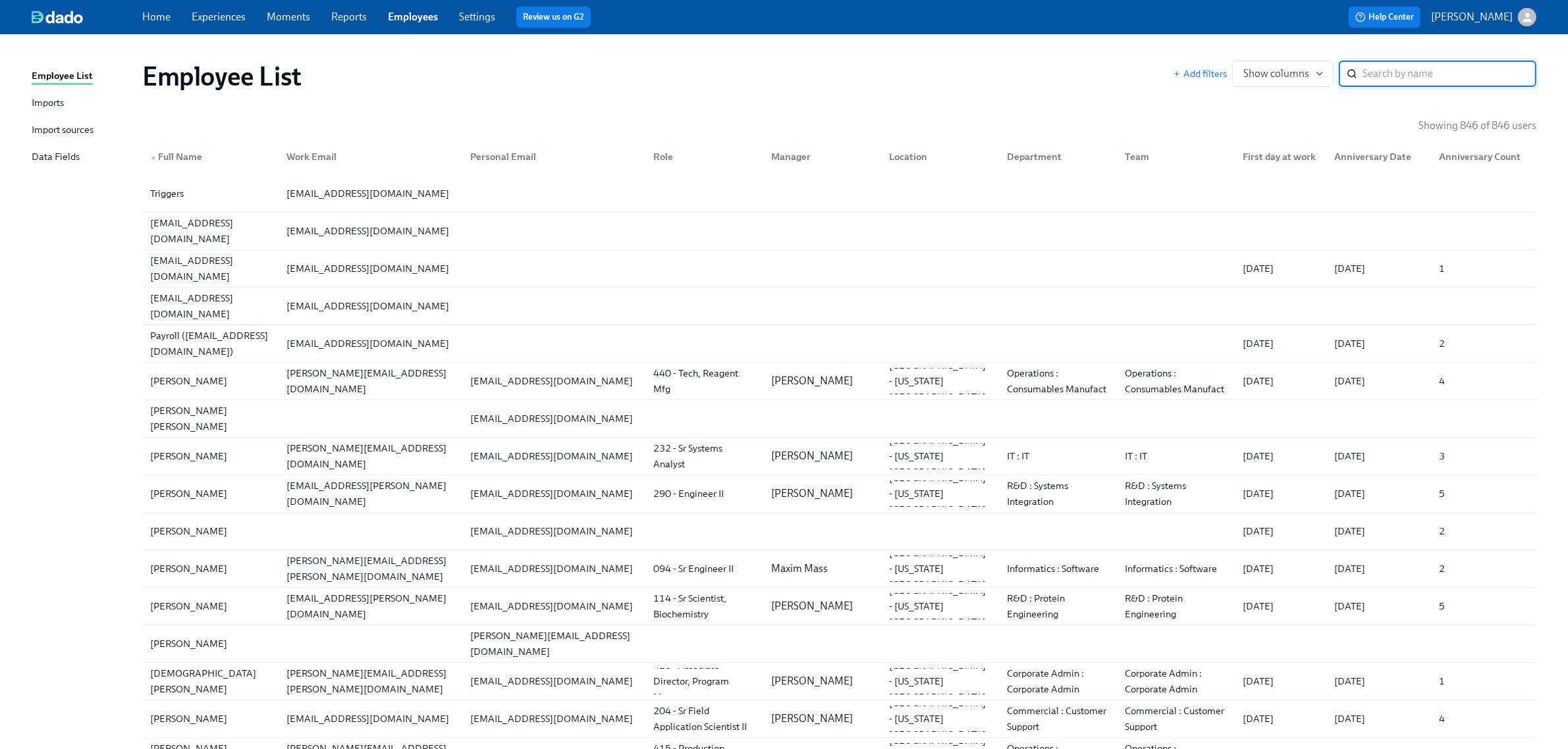
click at [241, 22] on link "Experiences" at bounding box center [219, 17] width 54 height 13
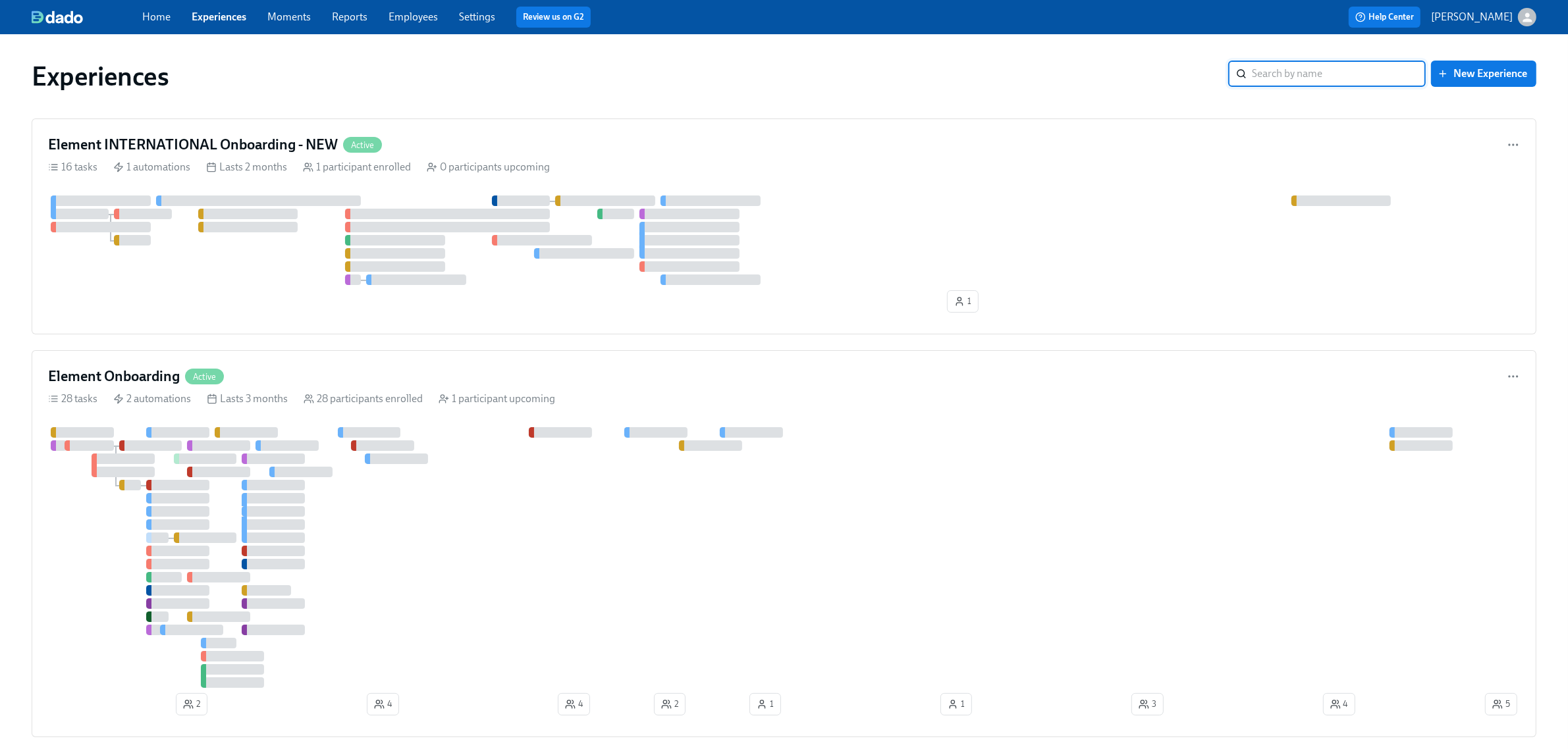
click at [406, 15] on link "Employees" at bounding box center [413, 17] width 49 height 13
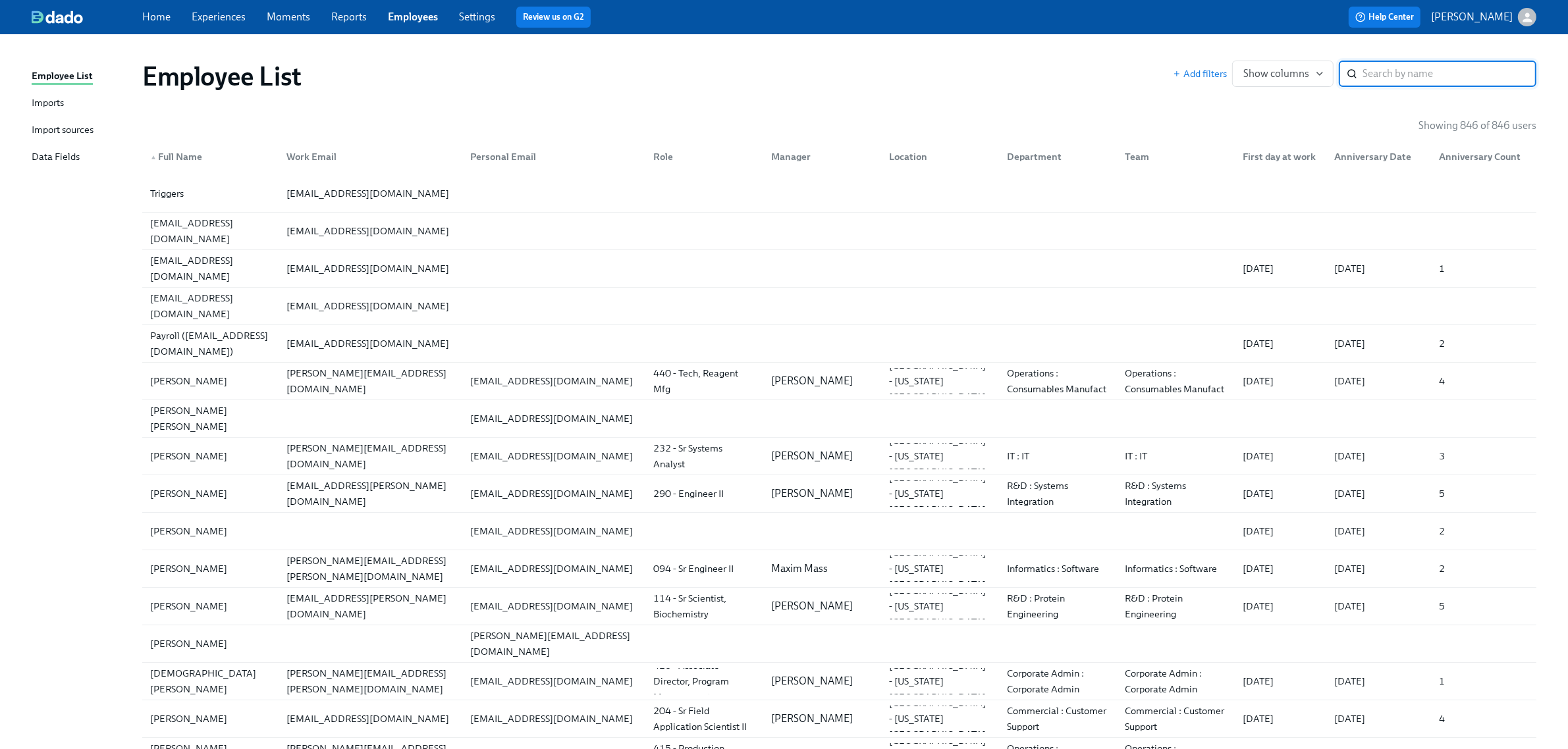
click at [63, 103] on div "Imports" at bounding box center [48, 104] width 32 height 17
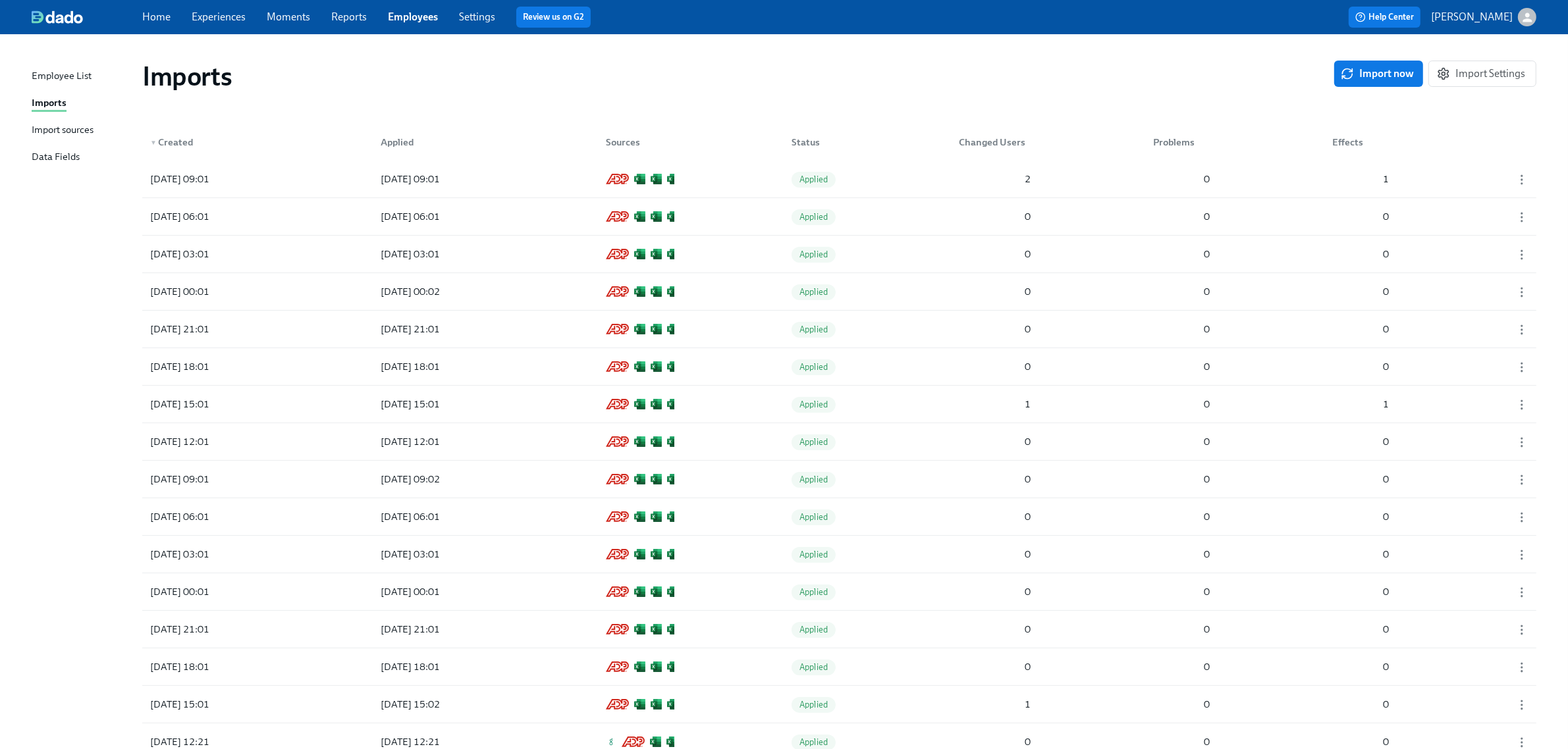
click at [1387, 70] on span "Import now" at bounding box center [1378, 73] width 70 height 13
click at [570, 178] on div "[DATE] 09:28 Pending 2 0 0" at bounding box center [839, 179] width 1394 height 37
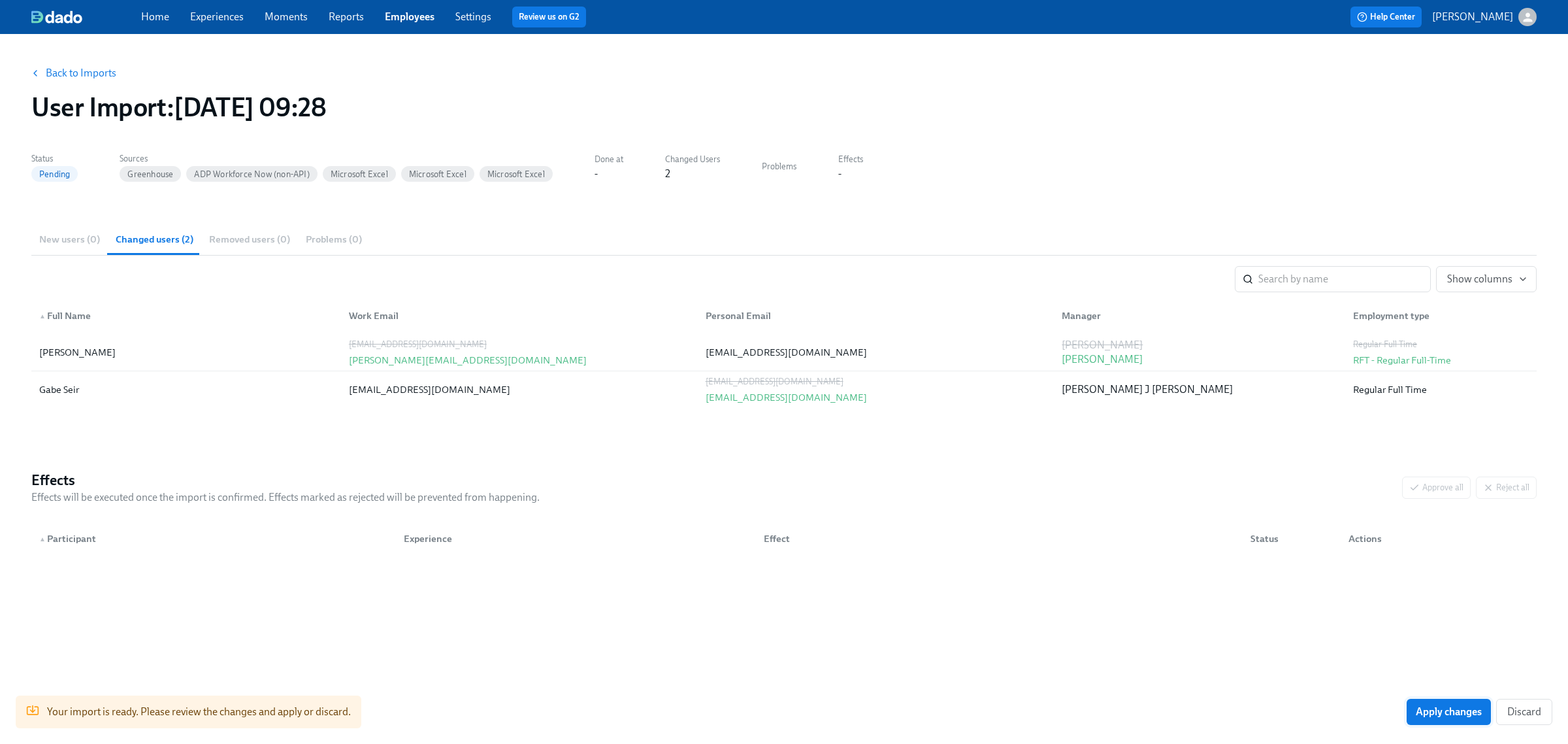
click at [1436, 713] on span "Apply changes" at bounding box center [1449, 712] width 66 height 13
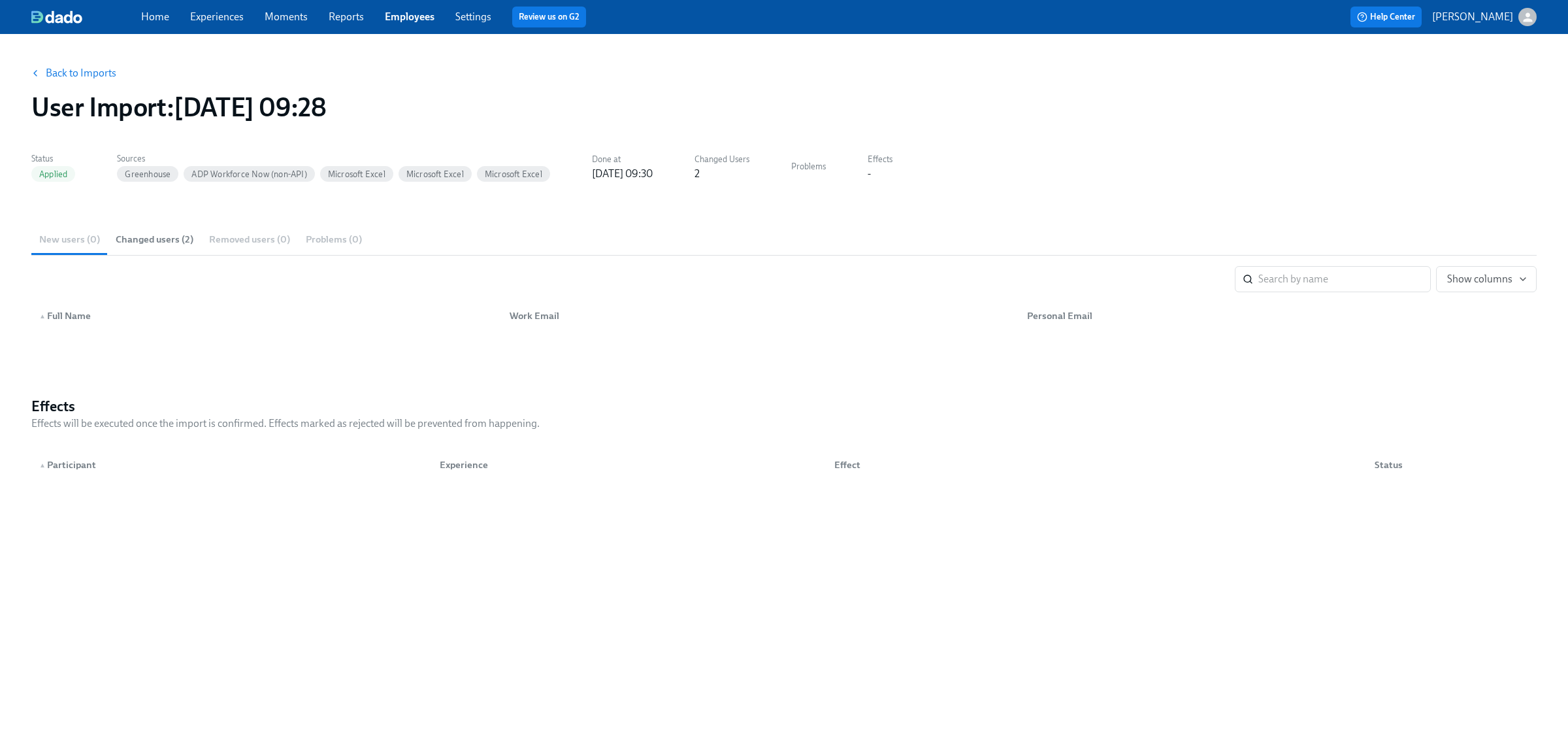
click at [217, 11] on link "Experiences" at bounding box center [217, 16] width 54 height 13
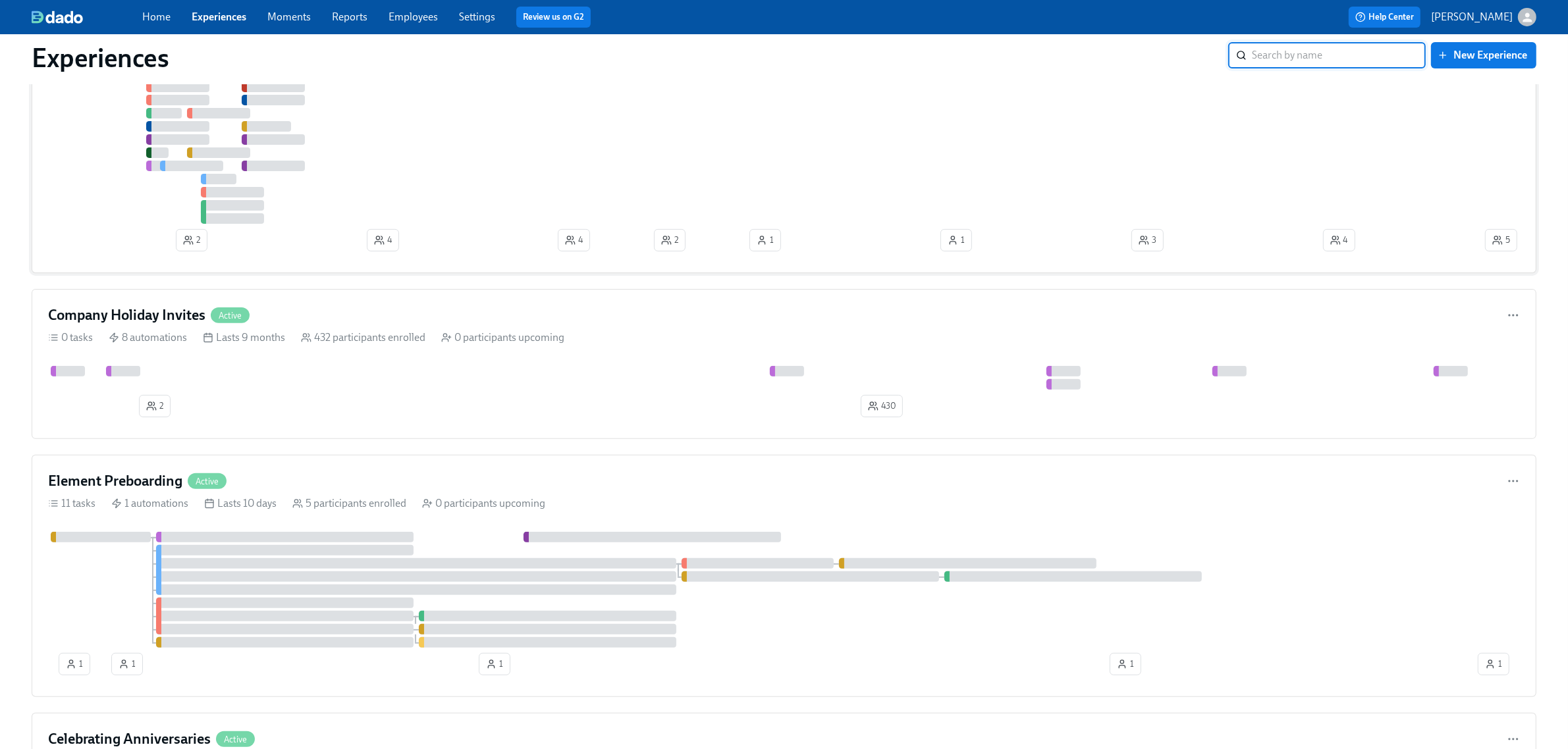
scroll to position [494, 0]
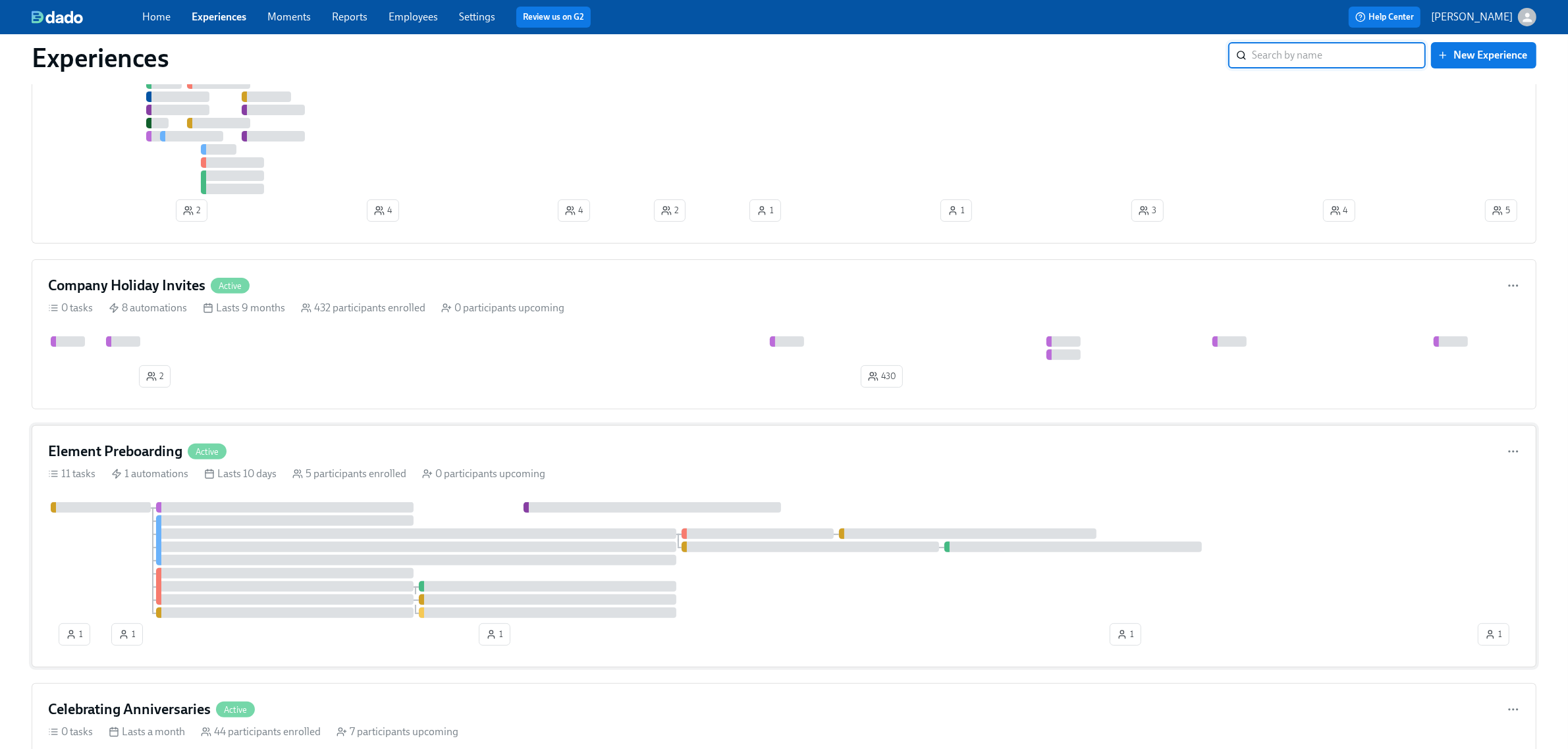
click at [650, 481] on div "11 tasks 1 automations Lasts 10 days 5 participants enrolled 0 participants upc…" at bounding box center [784, 474] width 1471 height 14
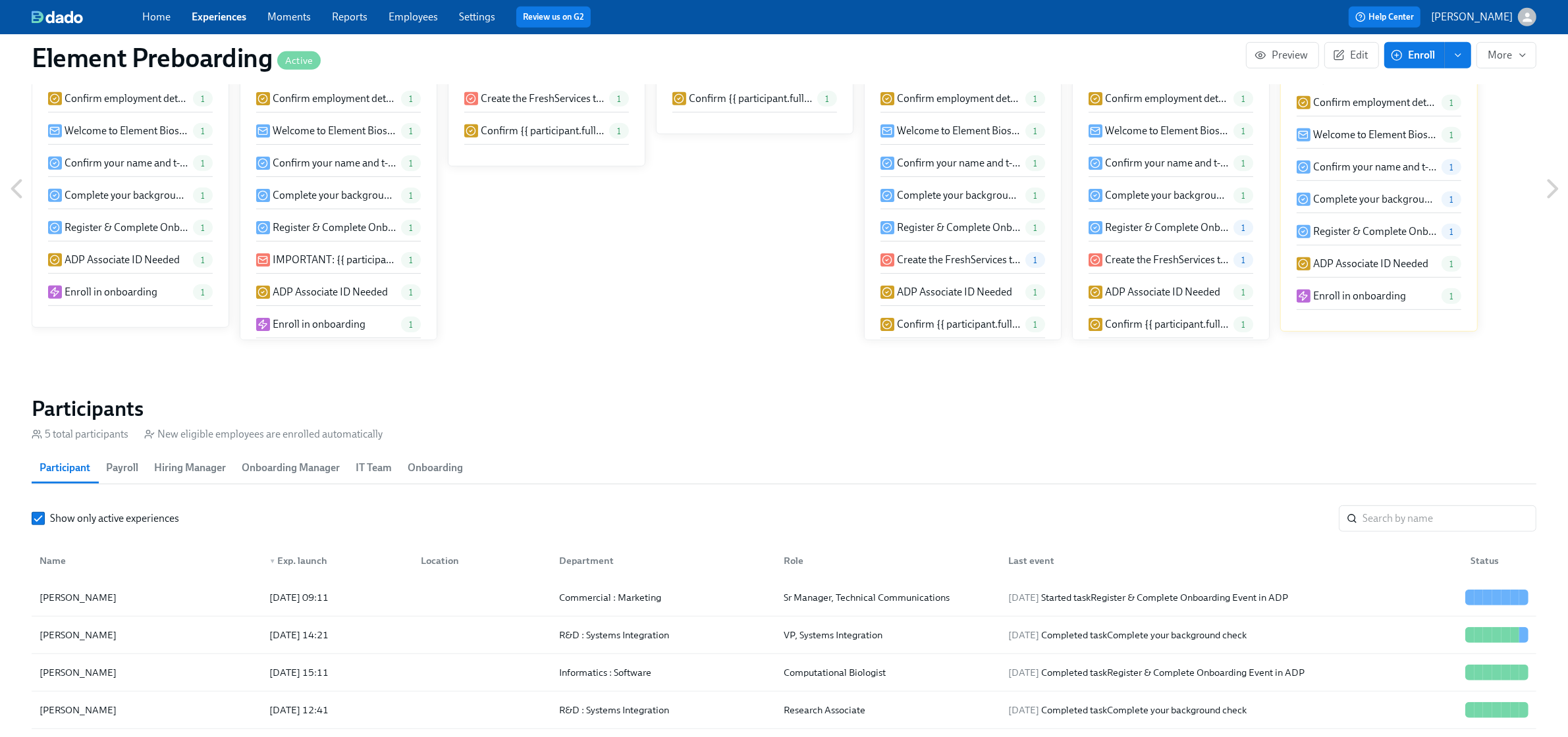
scroll to position [987, 0]
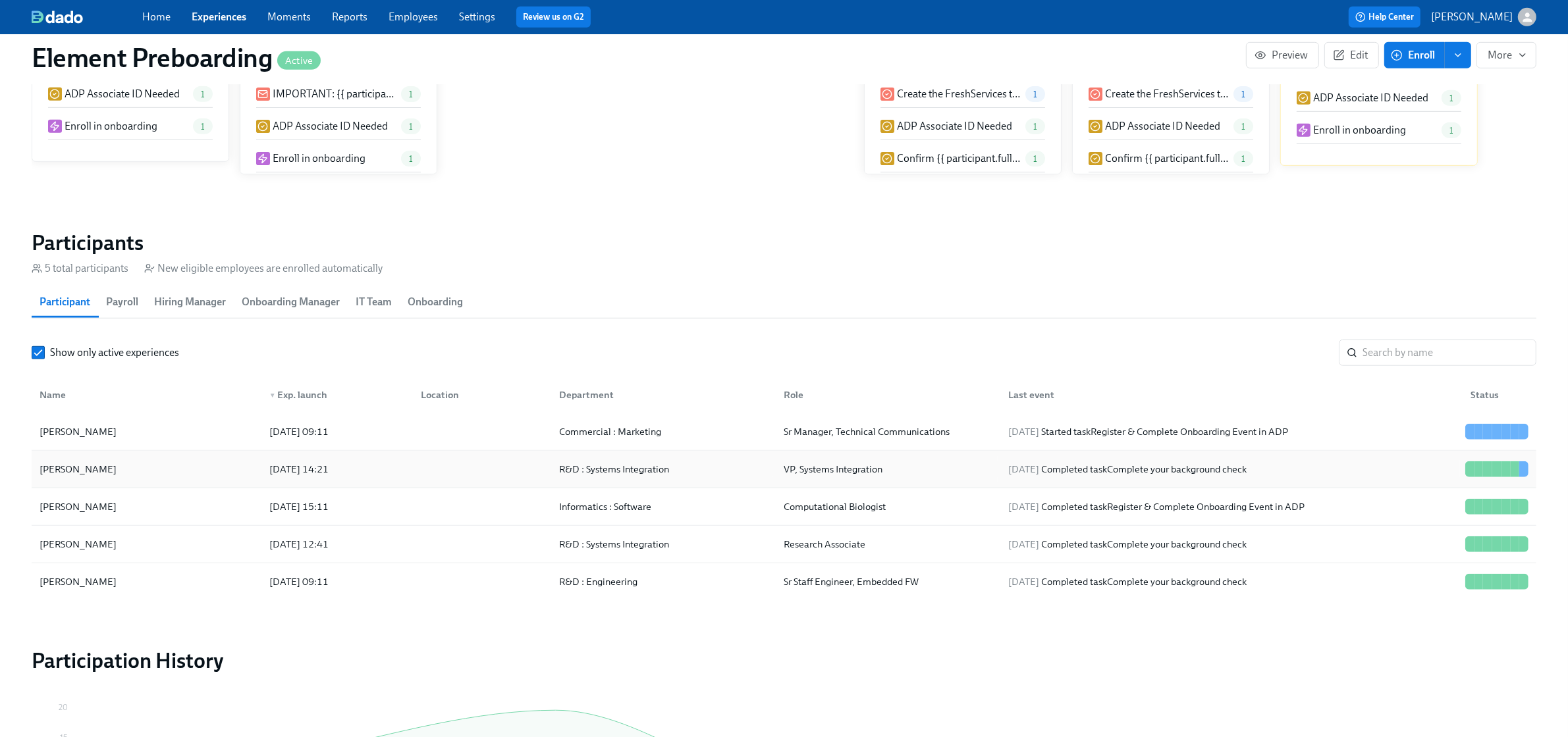
click at [162, 479] on div "[PERSON_NAME]" at bounding box center [146, 469] width 225 height 26
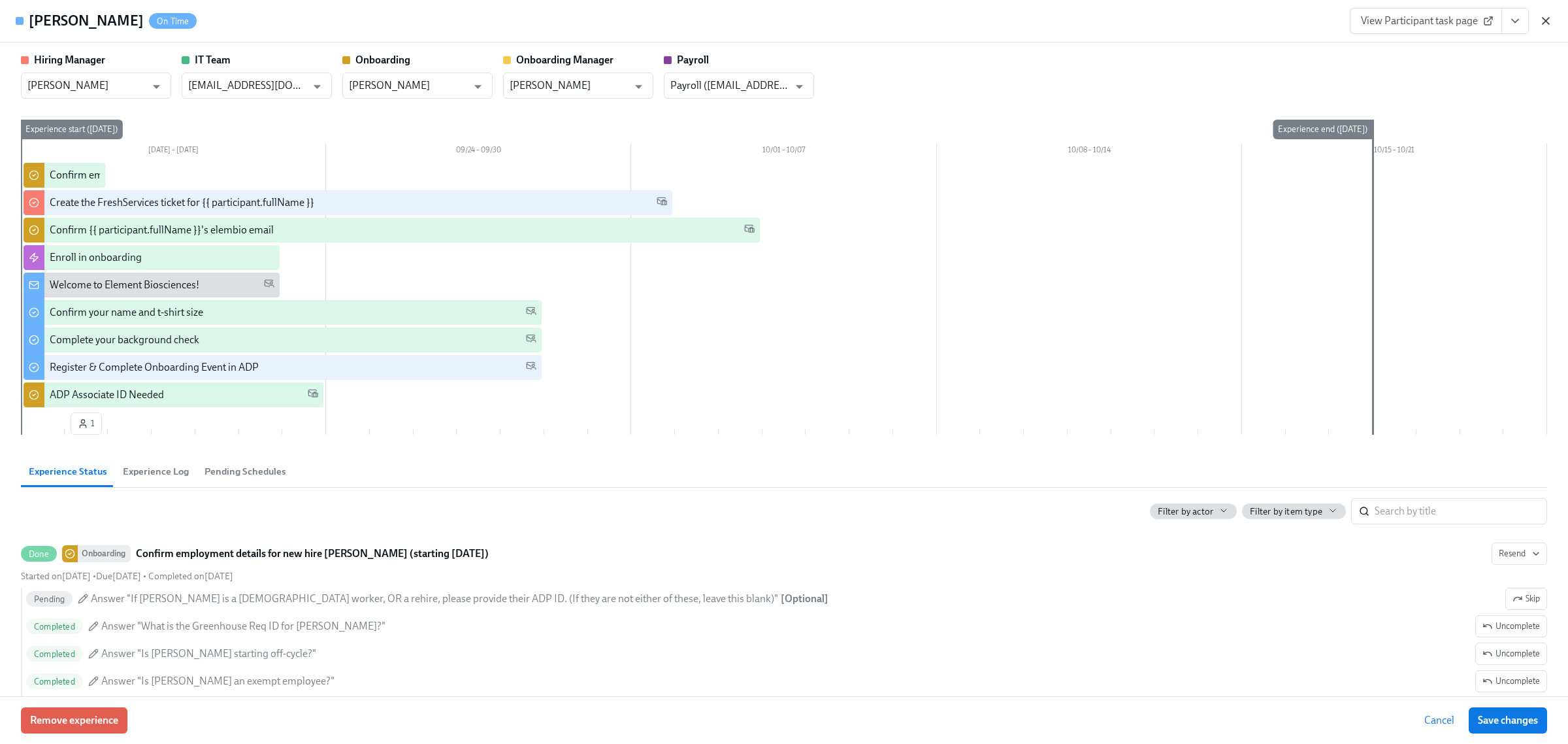
click at [1543, 24] on icon "button" at bounding box center [1546, 20] width 13 height 13
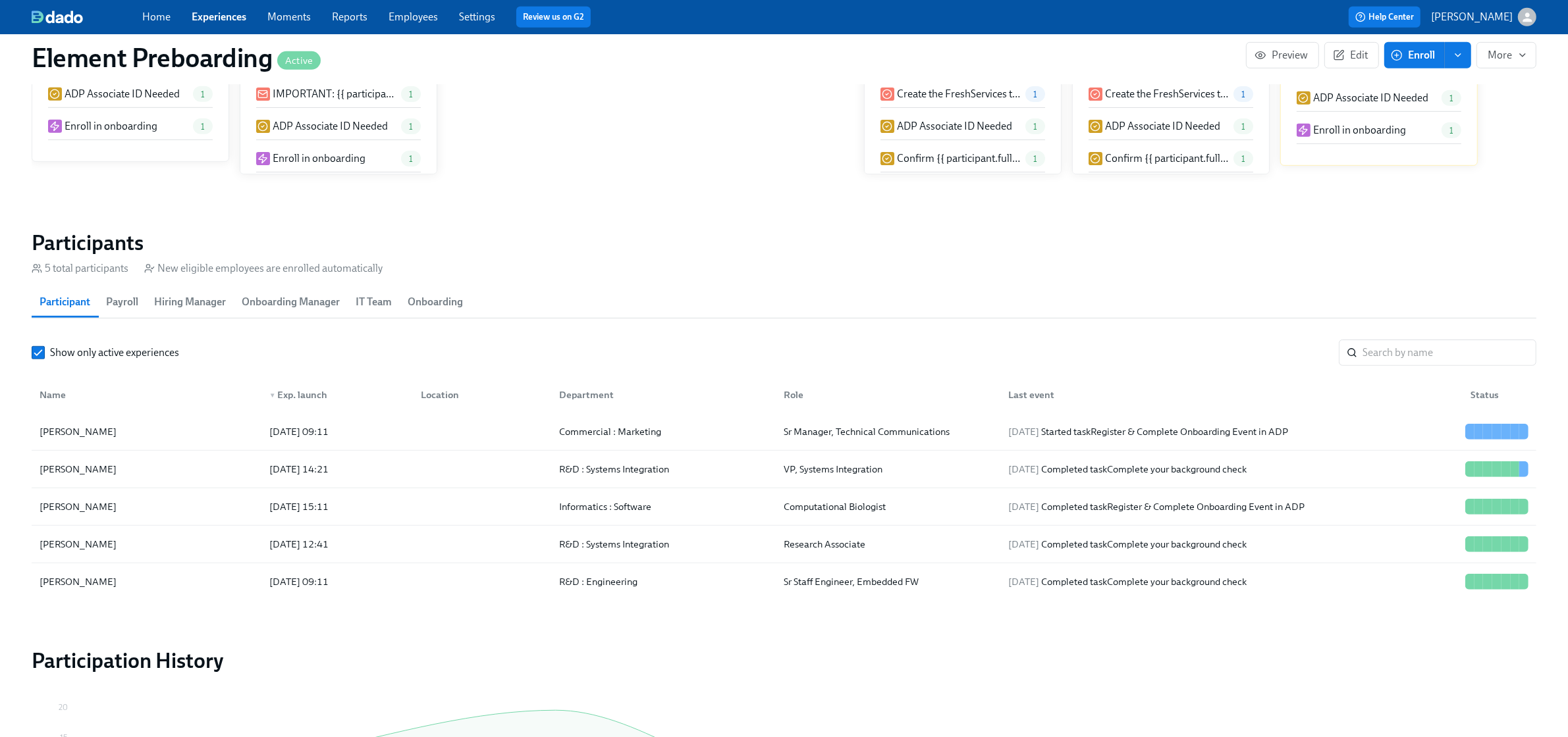
click at [211, 17] on link "Experiences" at bounding box center [219, 17] width 54 height 13
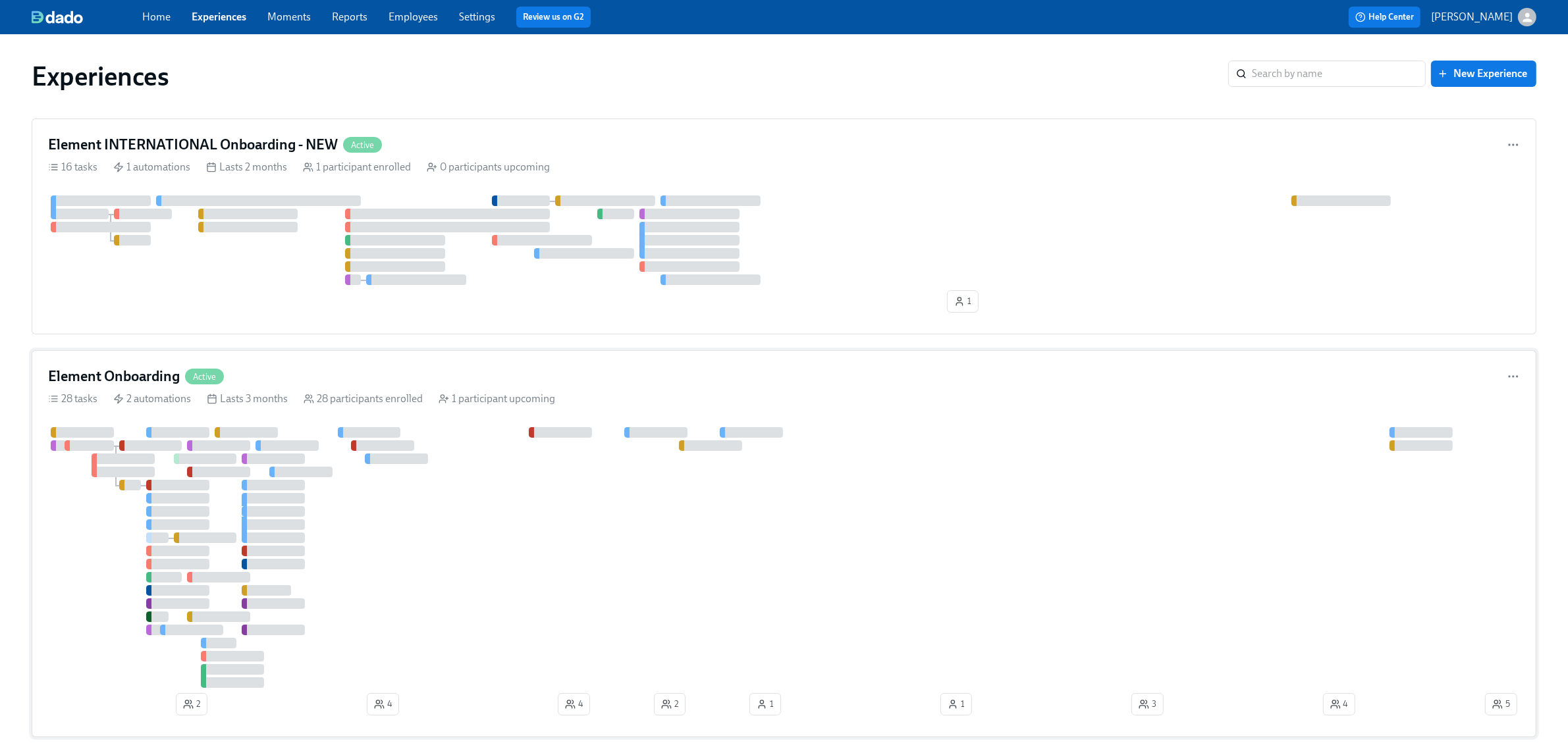
click at [716, 369] on div "Element Onboarding Active" at bounding box center [784, 376] width 1471 height 20
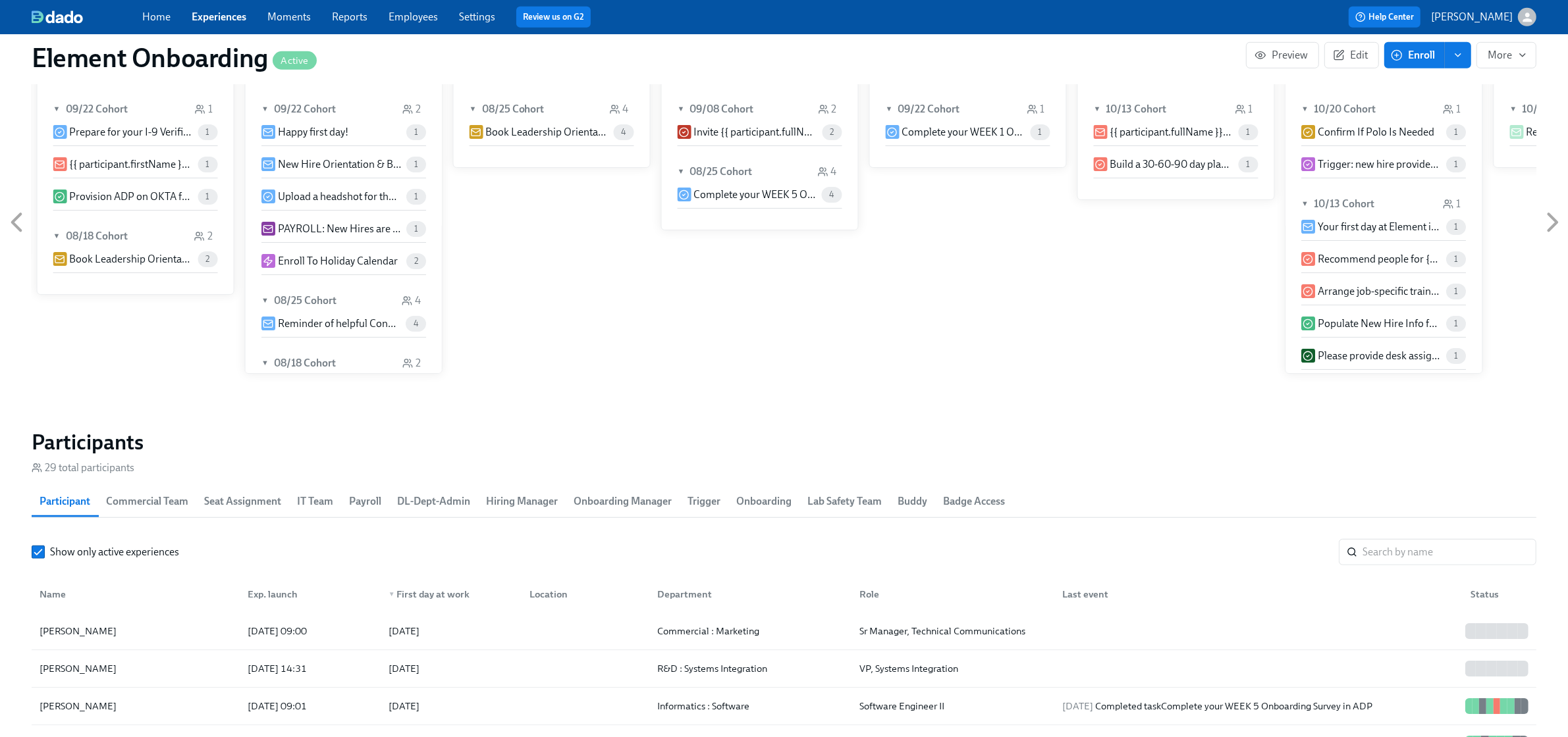
scroll to position [1152, 0]
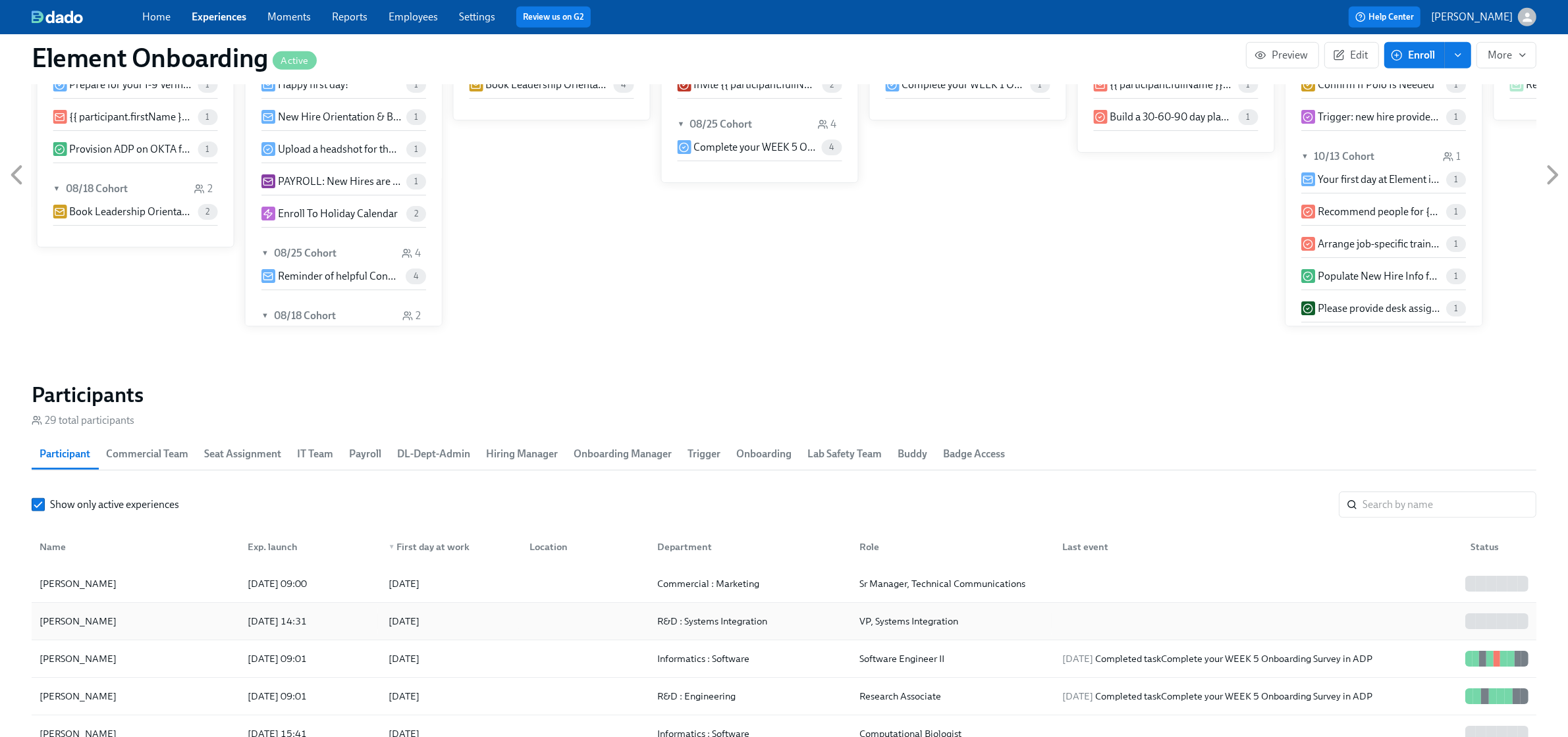
click at [178, 616] on div "[PERSON_NAME]" at bounding box center [135, 621] width 203 height 26
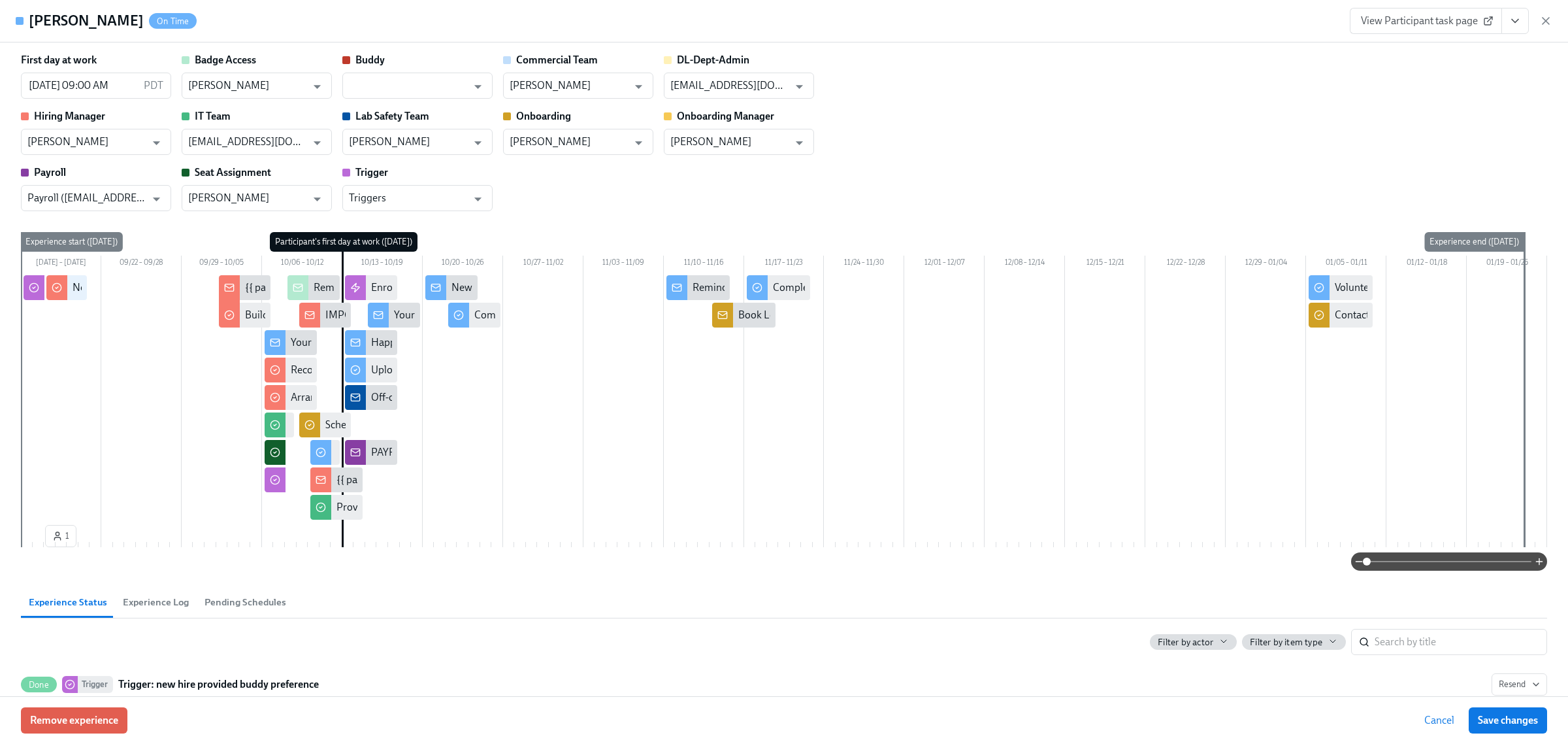
click at [1543, 21] on icon "button" at bounding box center [1546, 20] width 13 height 13
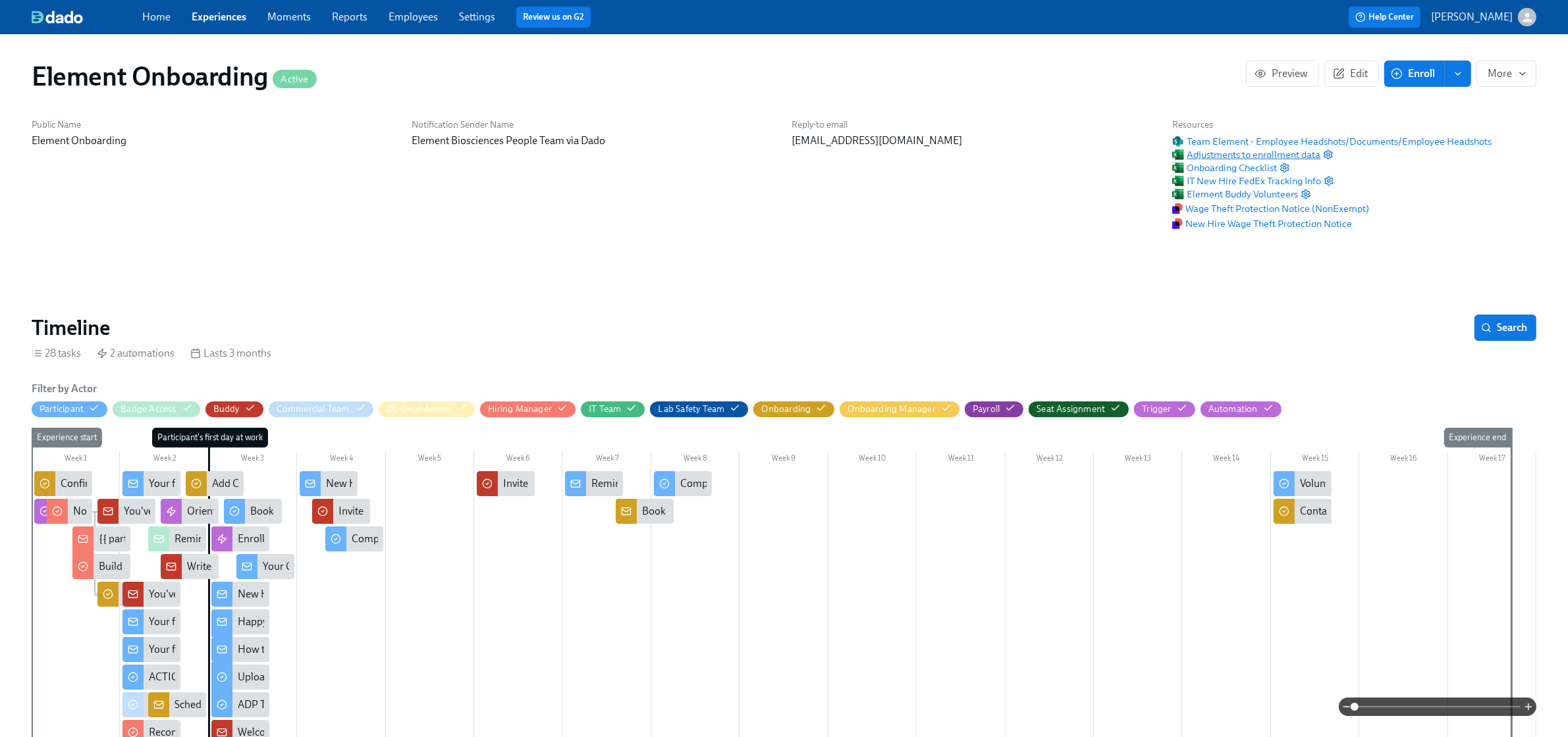
click at [1245, 152] on span "Adjustments to enrollment data" at bounding box center [1246, 154] width 148 height 13
click at [410, 18] on link "Employees" at bounding box center [413, 17] width 49 height 13
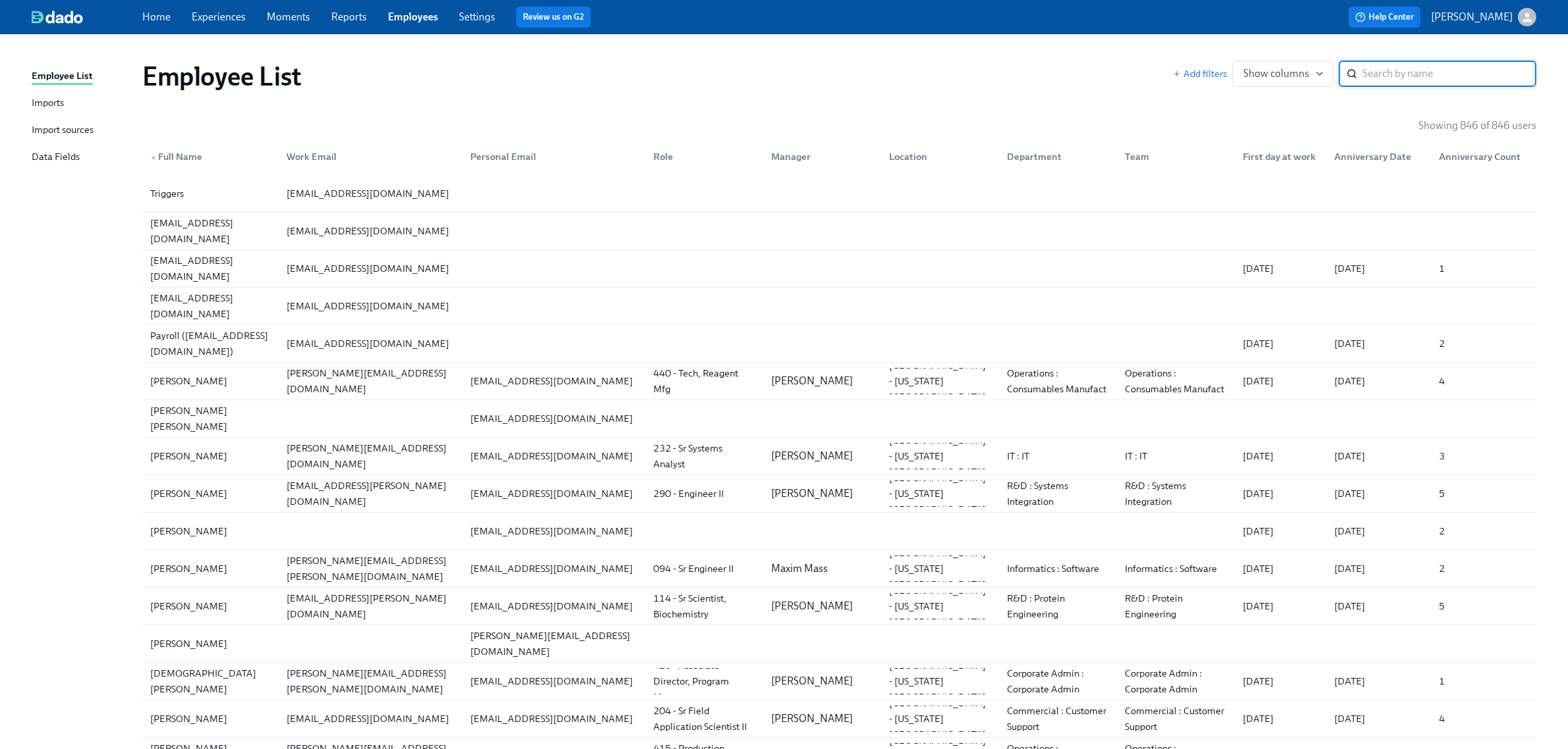
click at [1391, 79] on input "search" at bounding box center [1450, 73] width 174 height 26
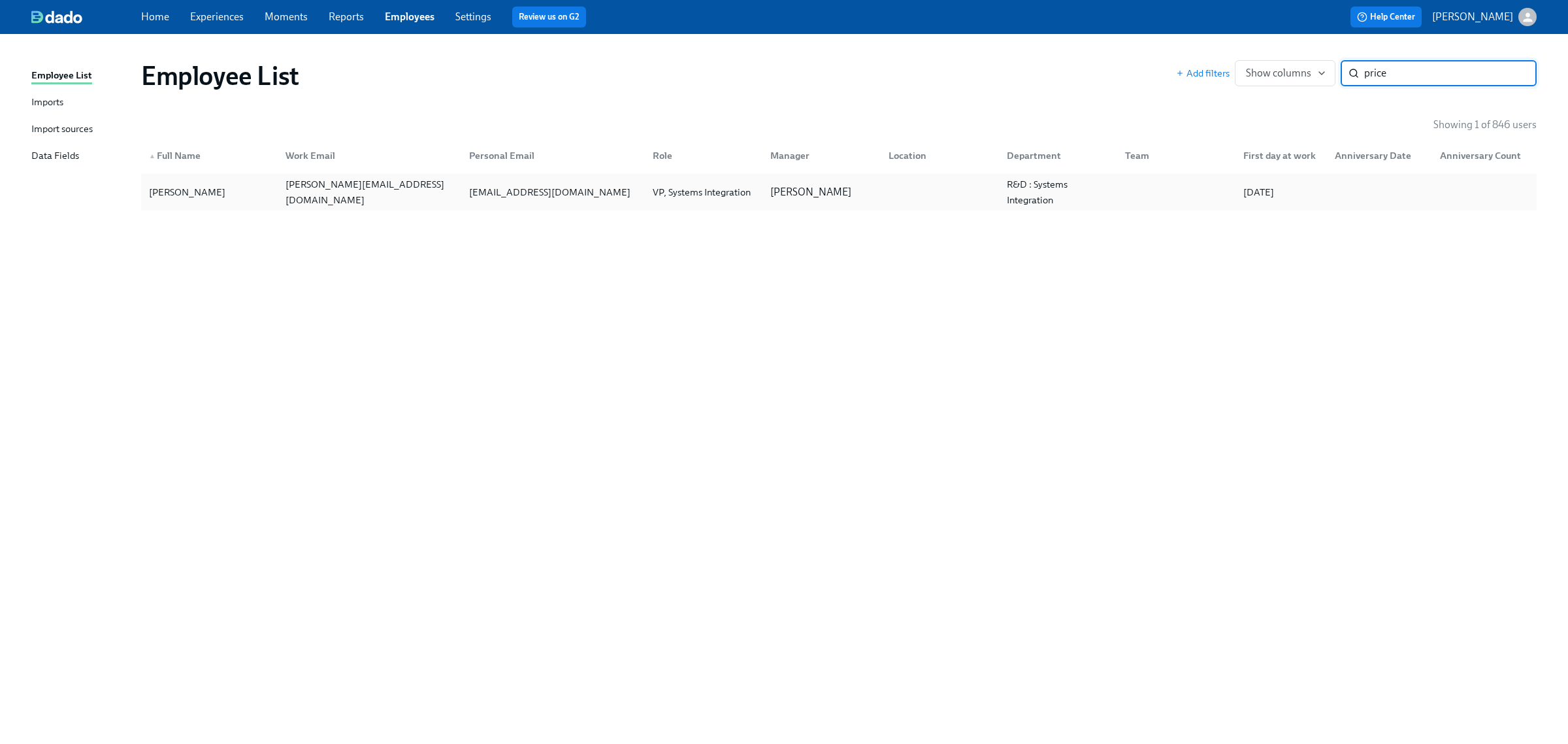
type input "price"
click at [952, 209] on div "[PERSON_NAME] [PERSON_NAME][EMAIL_ADDRESS][DOMAIN_NAME] [EMAIL_ADDRESS][DOMAIN_…" at bounding box center [839, 192] width 1396 height 37
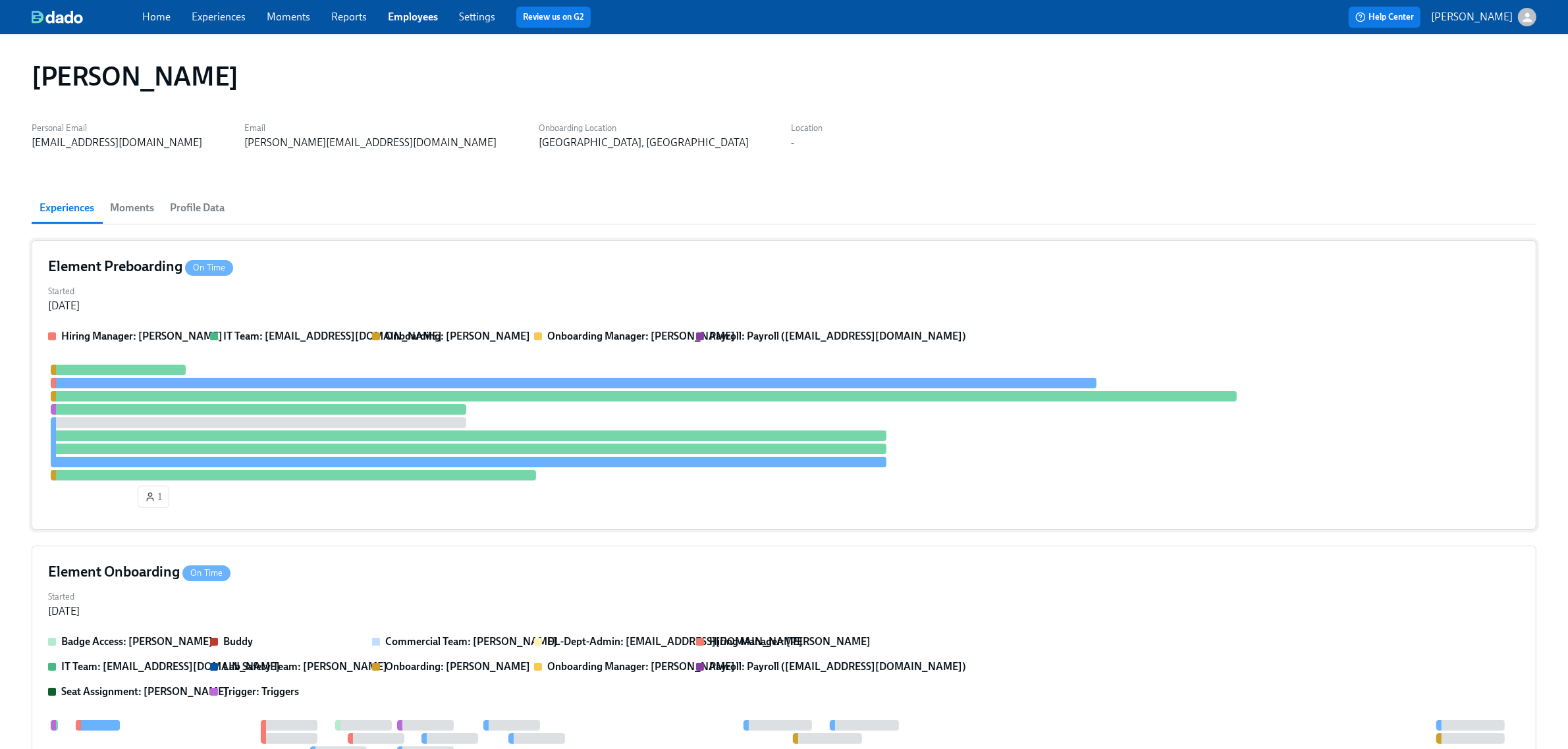
click at [761, 306] on div "Started [DATE]" at bounding box center [784, 298] width 1471 height 32
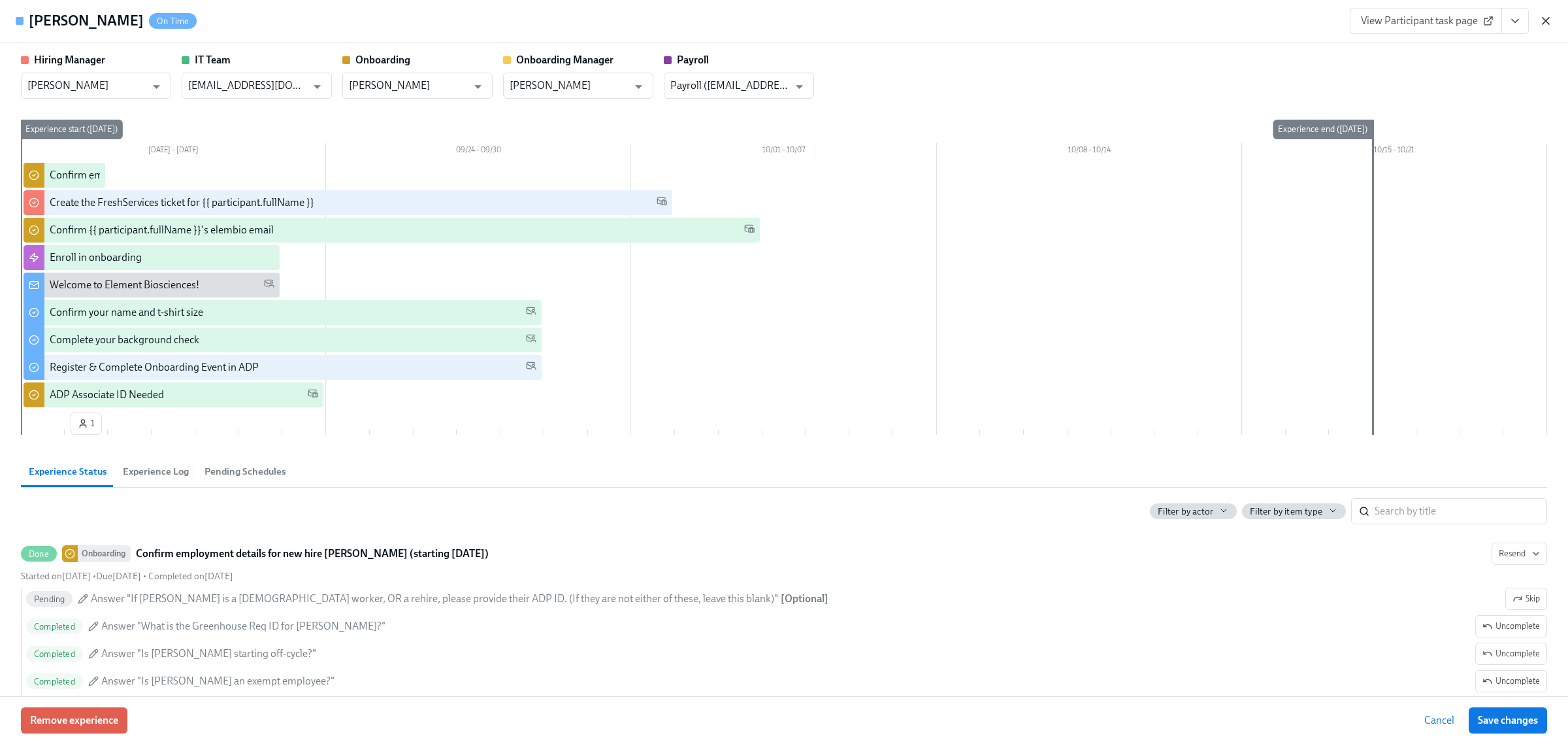
click at [1543, 20] on icon "button" at bounding box center [1546, 20] width 13 height 13
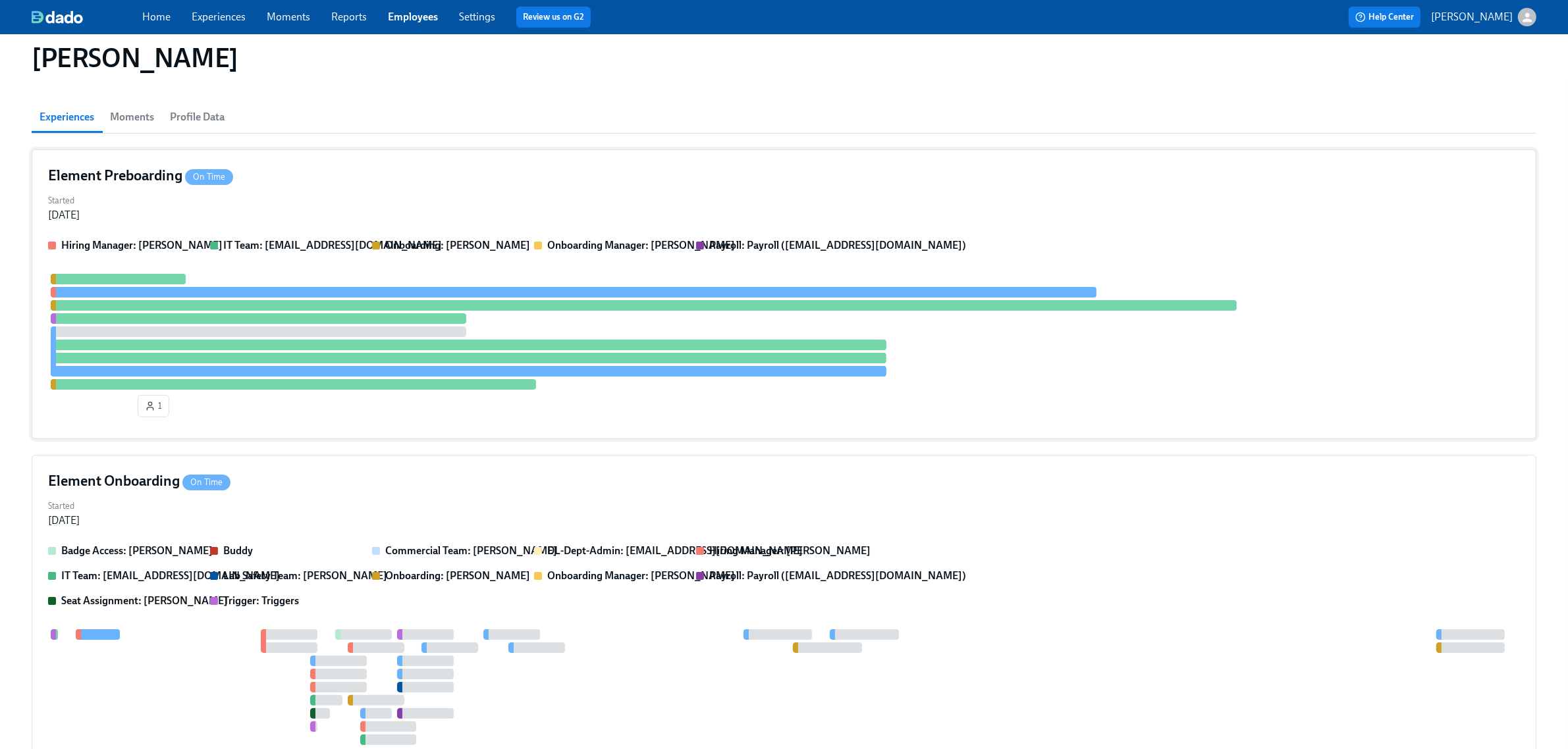
scroll to position [226, 0]
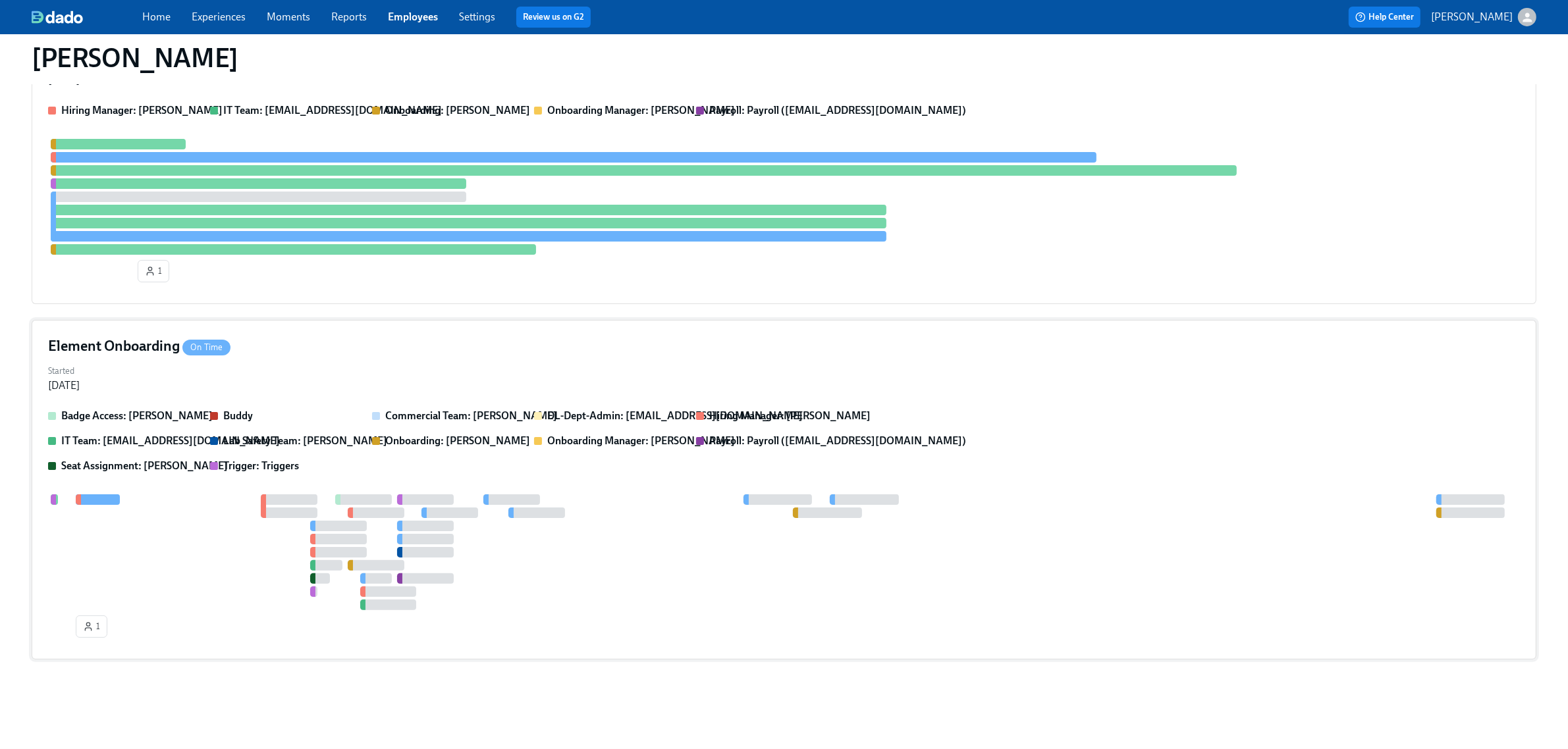
click at [436, 357] on div "Element Onboarding On Time Started [DATE] Badge Access: [PERSON_NAME] Buddy Com…" at bounding box center [784, 490] width 1505 height 339
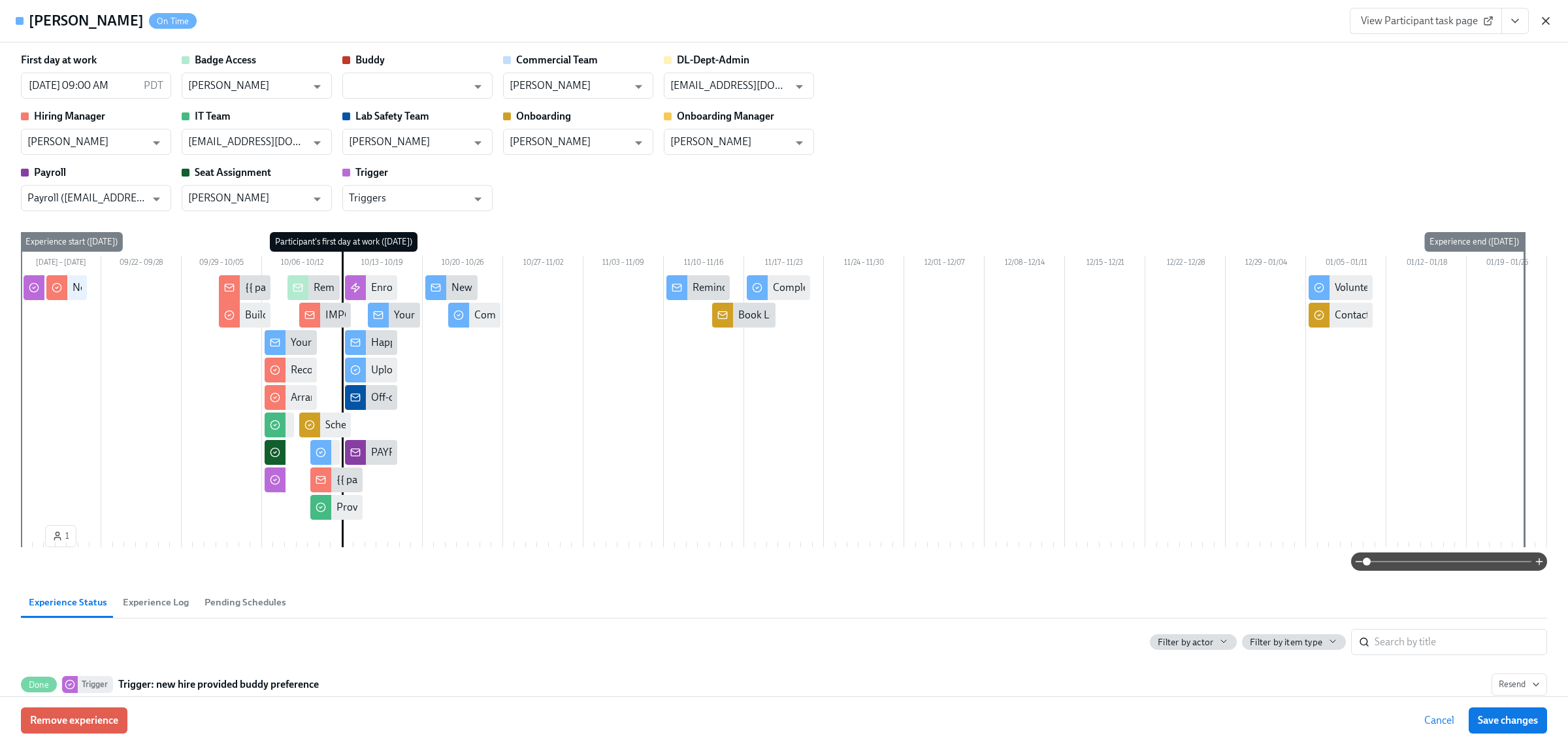
click at [1548, 24] on icon "button" at bounding box center [1546, 20] width 13 height 13
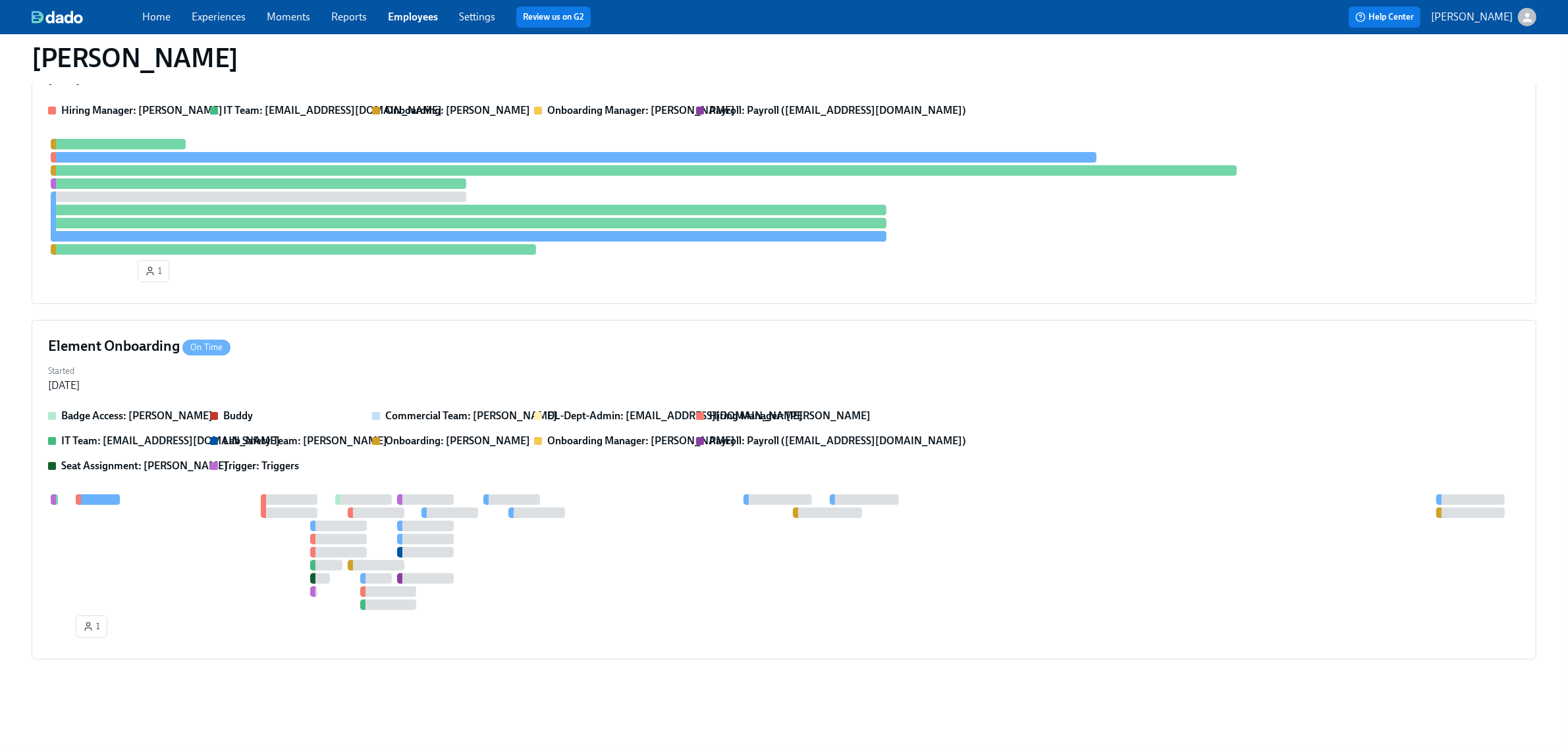
click at [216, 17] on link "Experiences" at bounding box center [219, 17] width 54 height 13
